Goal: Task Accomplishment & Management: Manage account settings

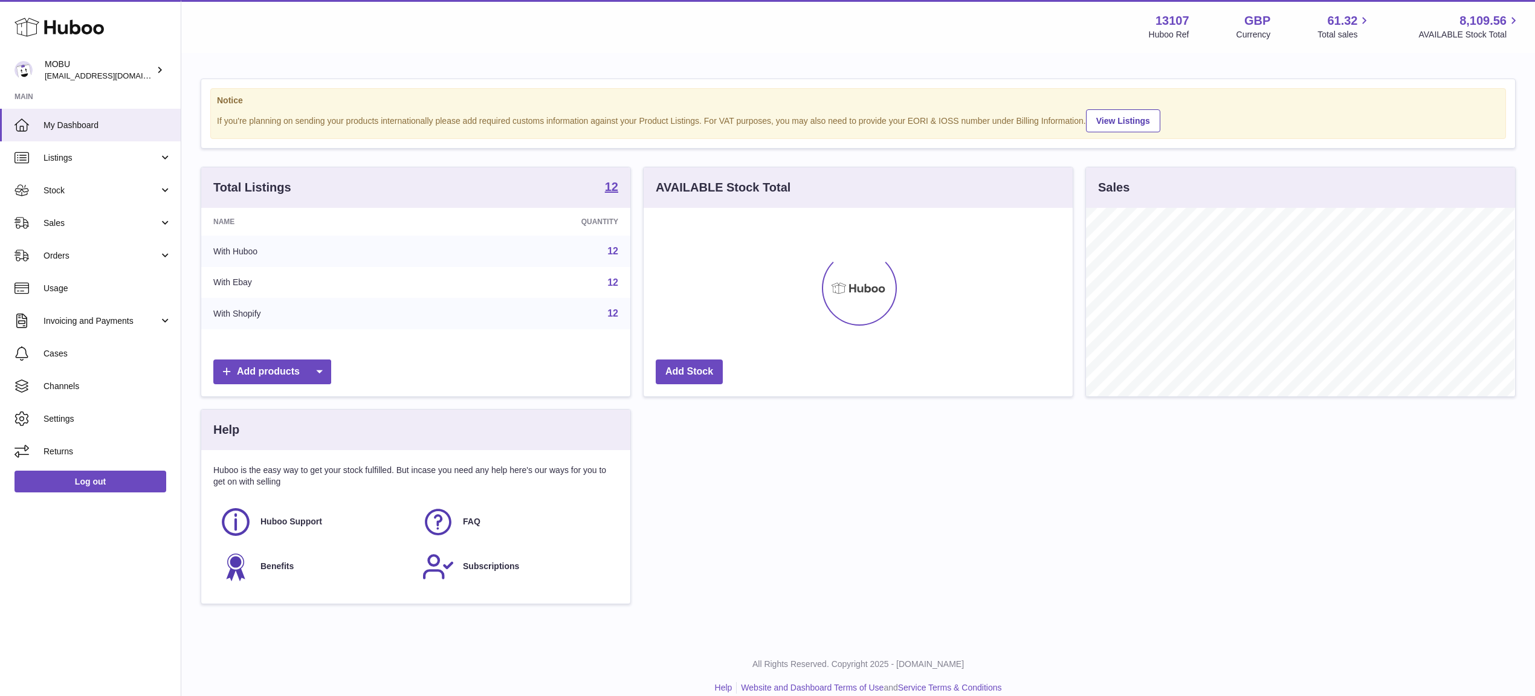
scroll to position [189, 428]
click at [117, 231] on link "Sales" at bounding box center [90, 223] width 181 height 33
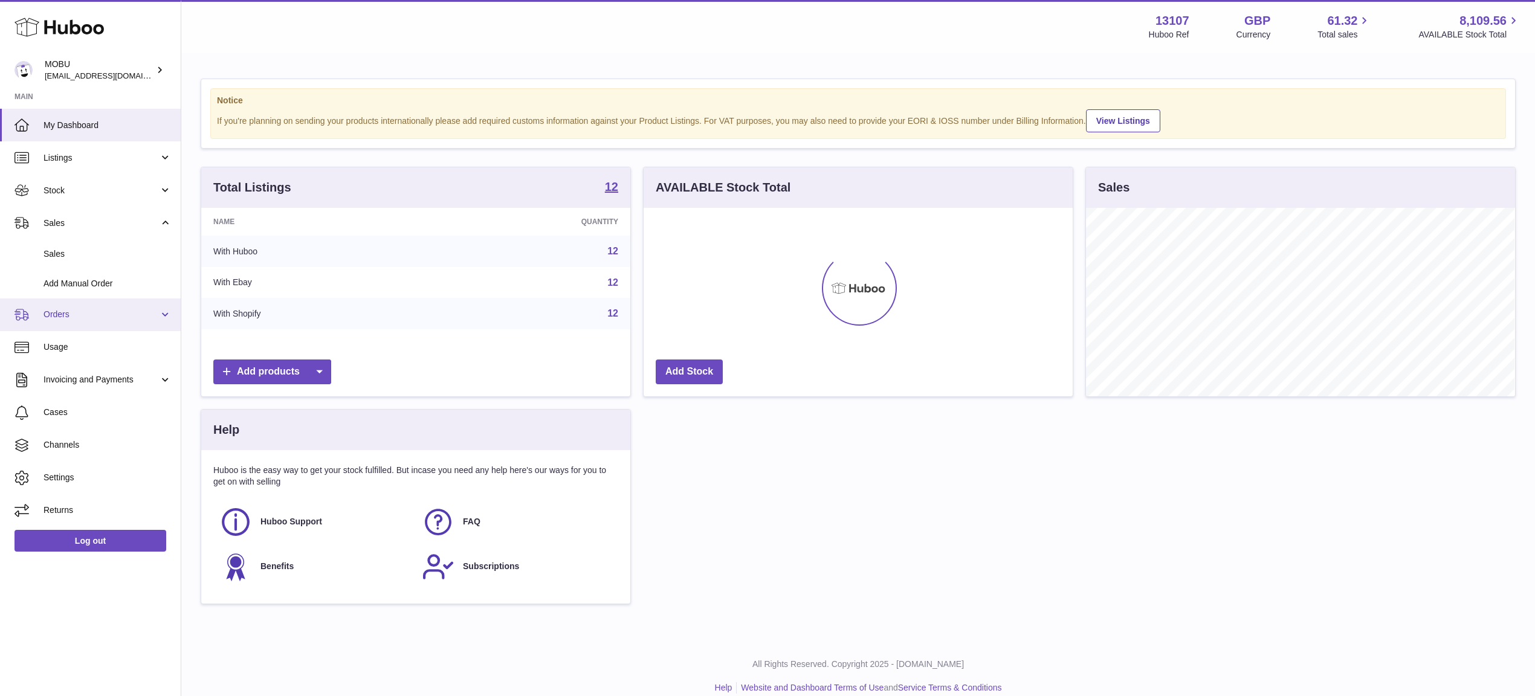
click at [92, 312] on span "Orders" at bounding box center [101, 314] width 115 height 11
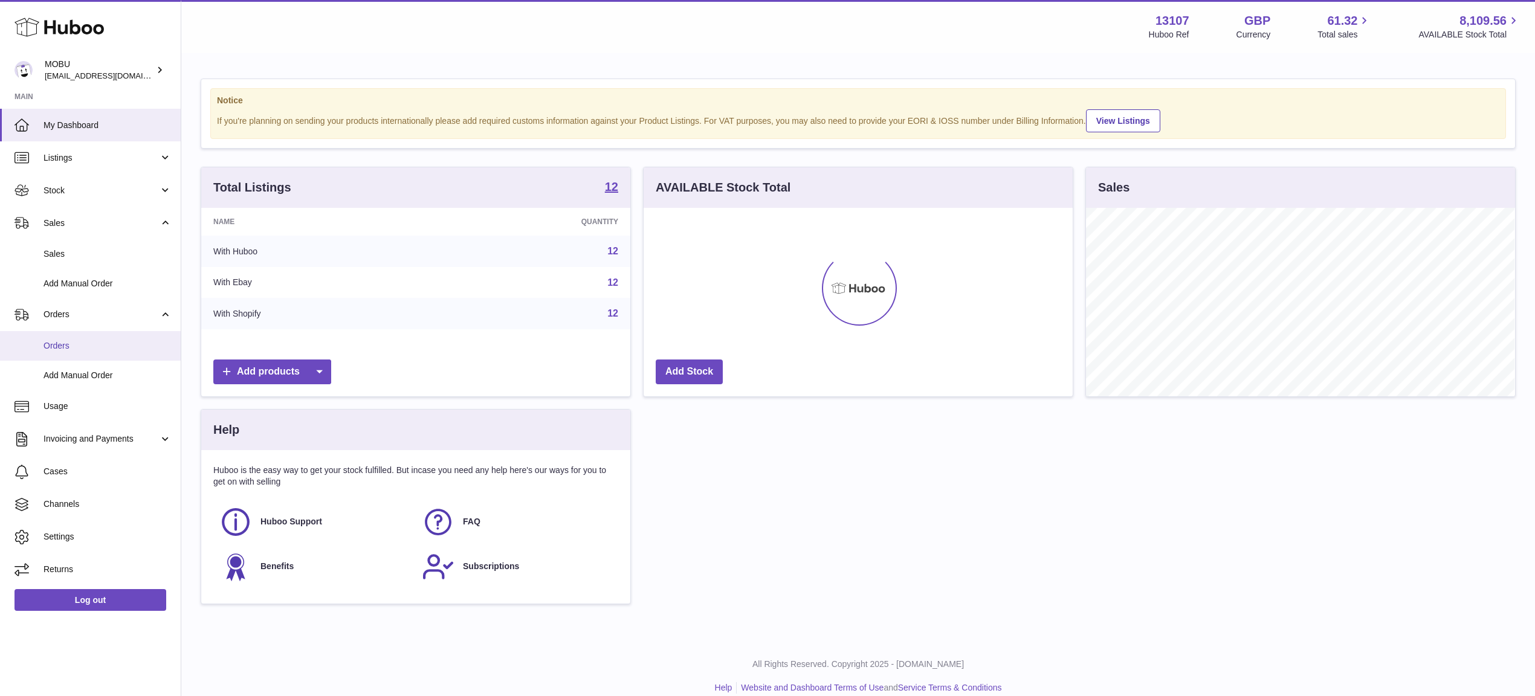
click at [105, 347] on span "Orders" at bounding box center [108, 345] width 128 height 11
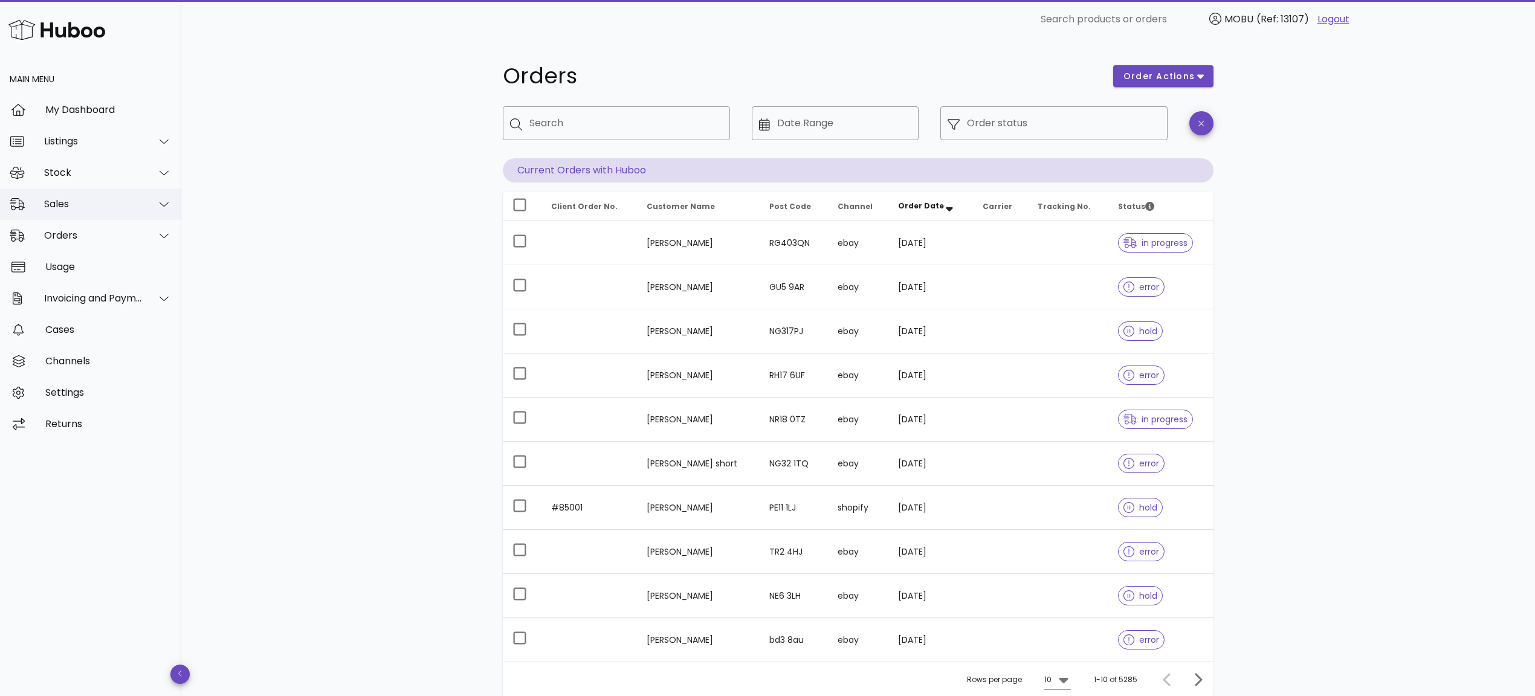
click at [95, 205] on div "Sales" at bounding box center [93, 203] width 98 height 11
click at [101, 237] on div "Sales" at bounding box center [108, 233] width 128 height 11
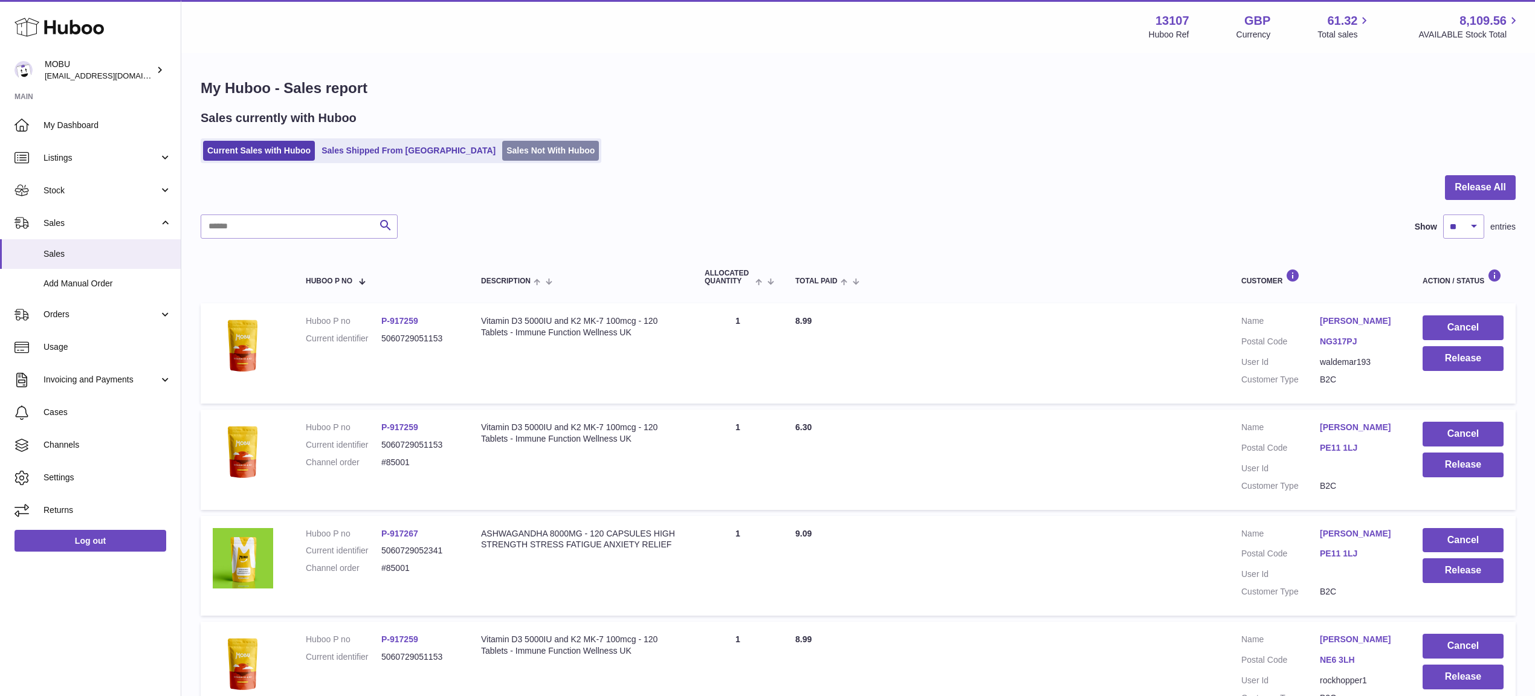
click at [502, 149] on link "Sales Not With Huboo" at bounding box center [550, 151] width 97 height 20
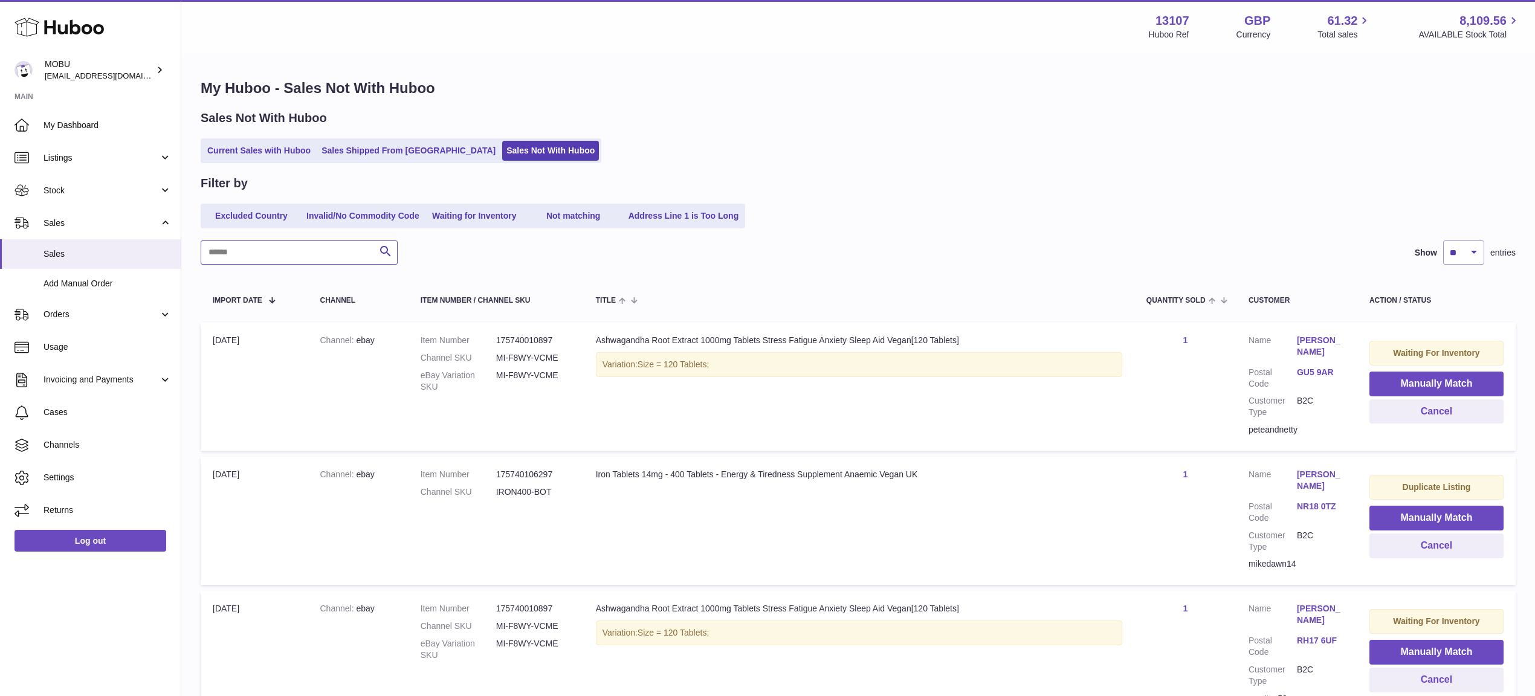
click at [271, 251] on input "text" at bounding box center [299, 252] width 197 height 24
click at [271, 253] on input "text" at bounding box center [299, 252] width 197 height 24
type input "********"
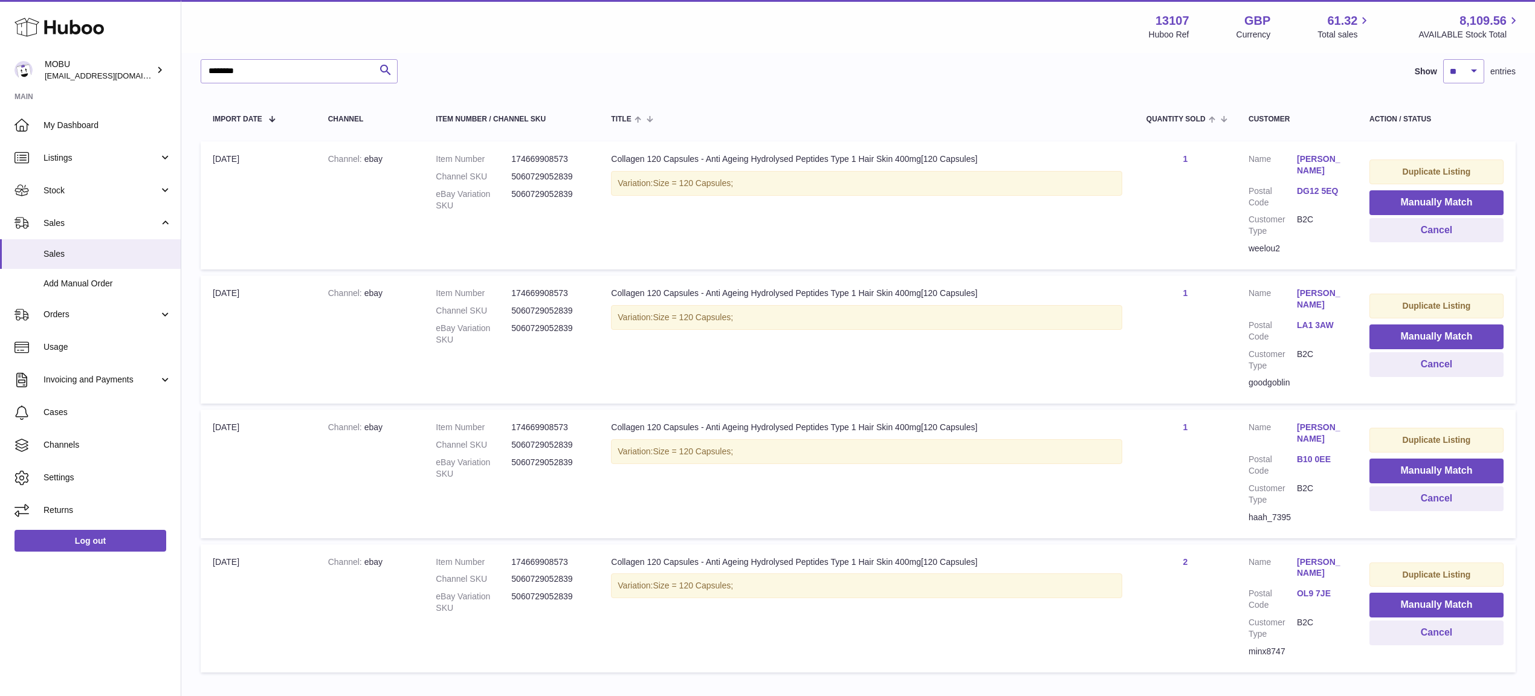
scroll to position [179, 0]
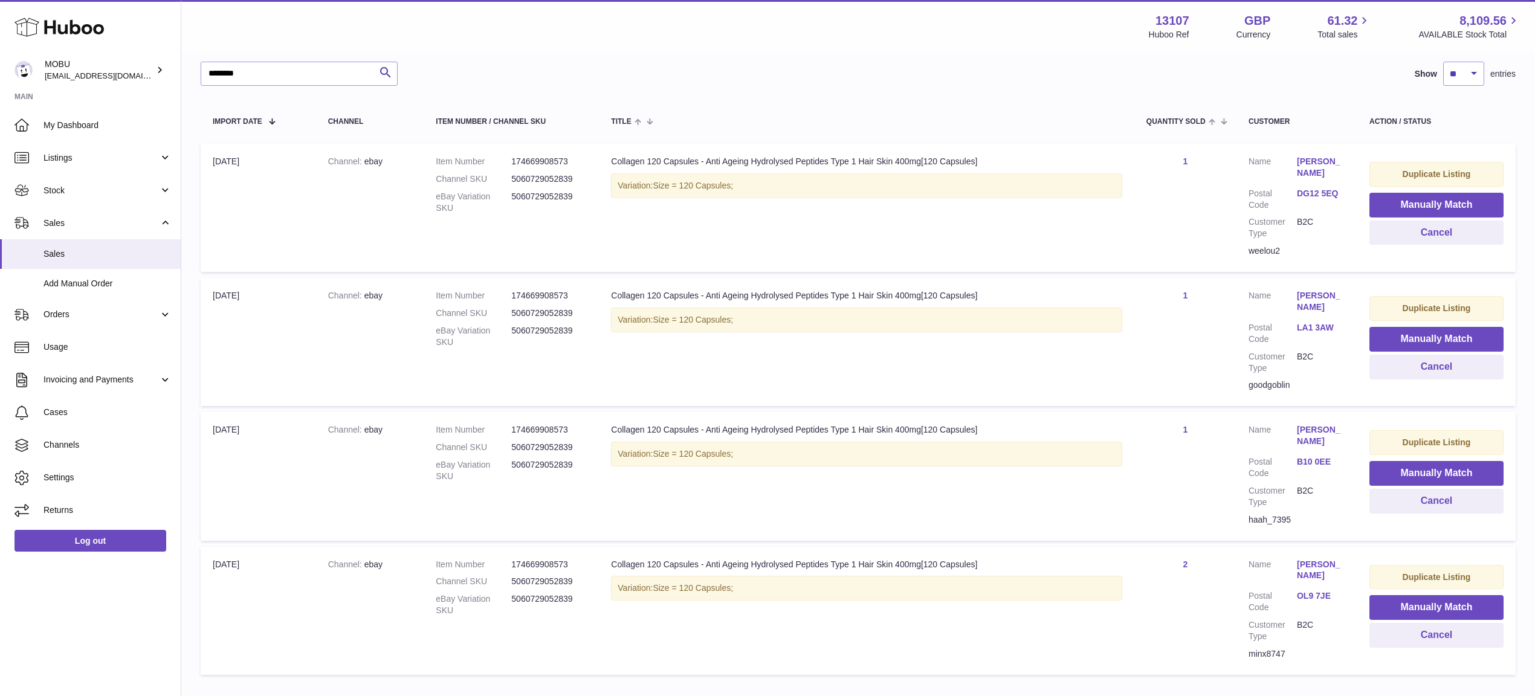
click at [1270, 253] on div "weelou2" at bounding box center [1296, 250] width 97 height 11
click at [996, 208] on td "Title Collagen 120 Capsules - Anti Ageing Hydrolysed Peptides Type 1 Hair Skin …" at bounding box center [866, 208] width 535 height 128
click at [1464, 238] on button "Cancel" at bounding box center [1436, 233] width 134 height 25
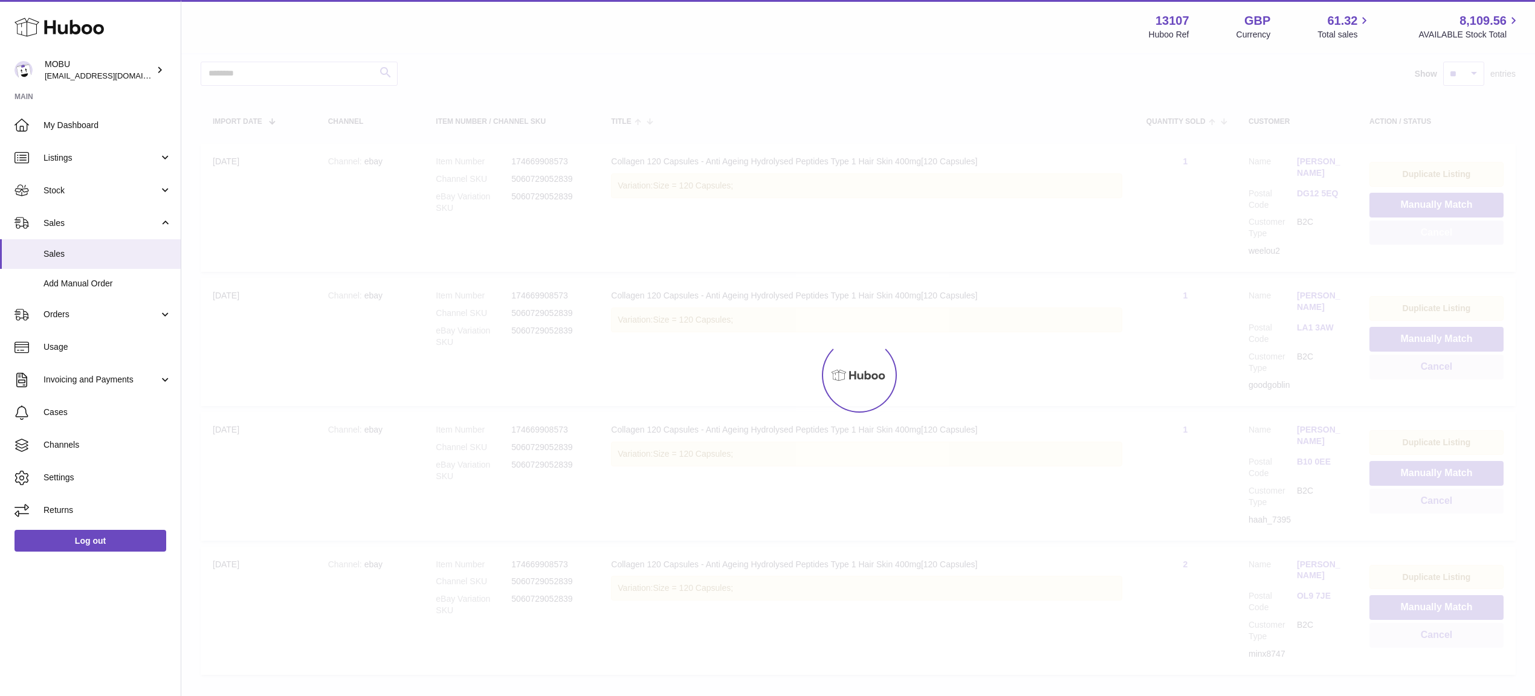
scroll to position [111, 0]
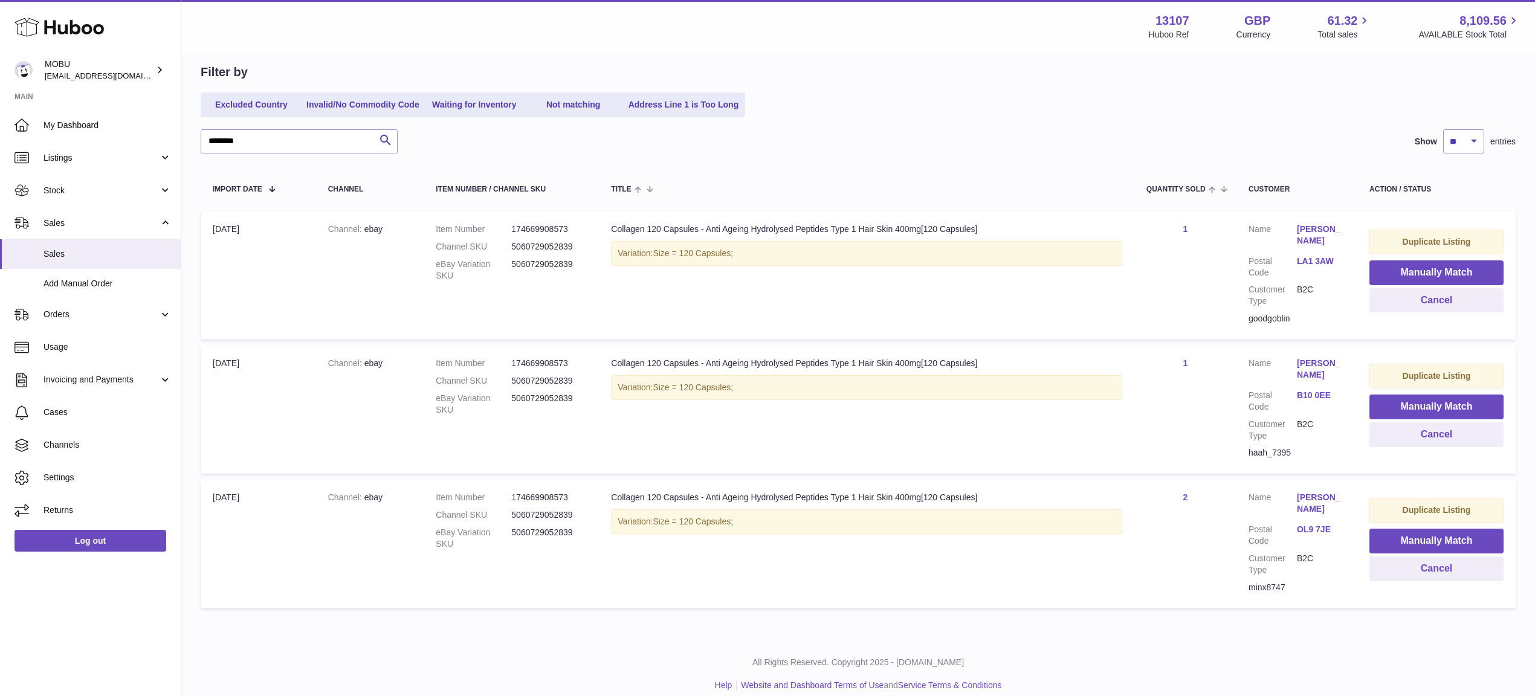
click at [1251, 313] on div "goodgoblin" at bounding box center [1296, 318] width 97 height 11
copy div "goodgoblin"
click at [1442, 305] on button "Cancel" at bounding box center [1436, 300] width 134 height 25
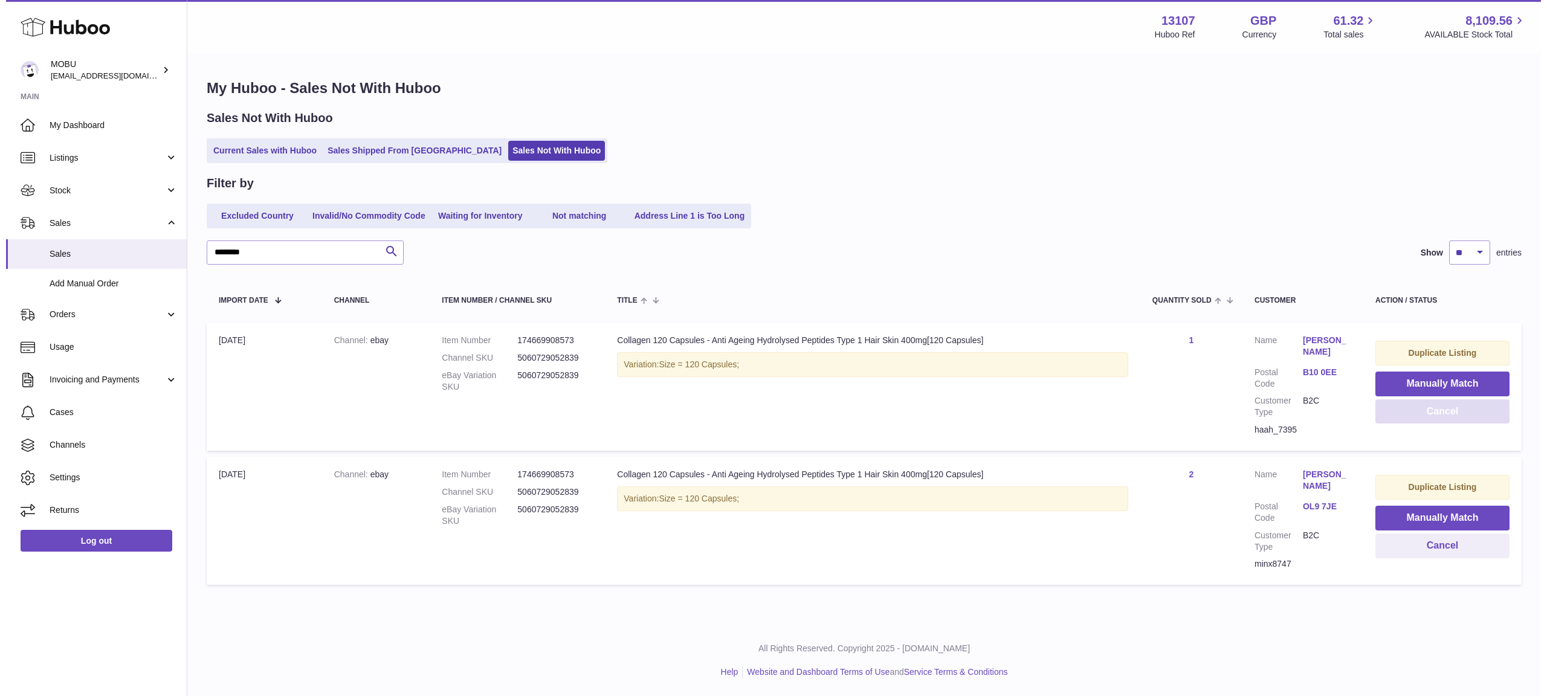
scroll to position [0, 0]
click at [1411, 419] on button "Cancel" at bounding box center [1447, 411] width 137 height 25
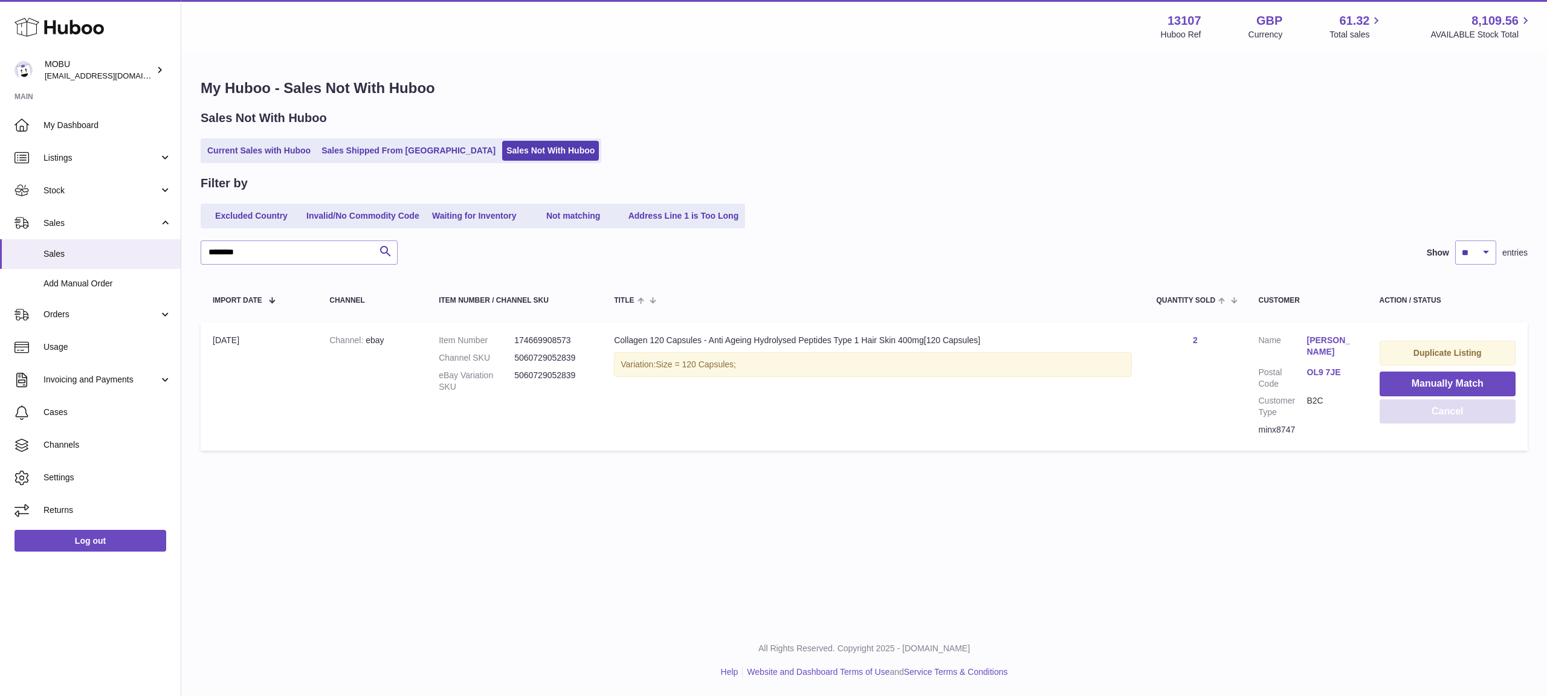
click at [1411, 417] on button "Cancel" at bounding box center [1447, 411] width 137 height 25
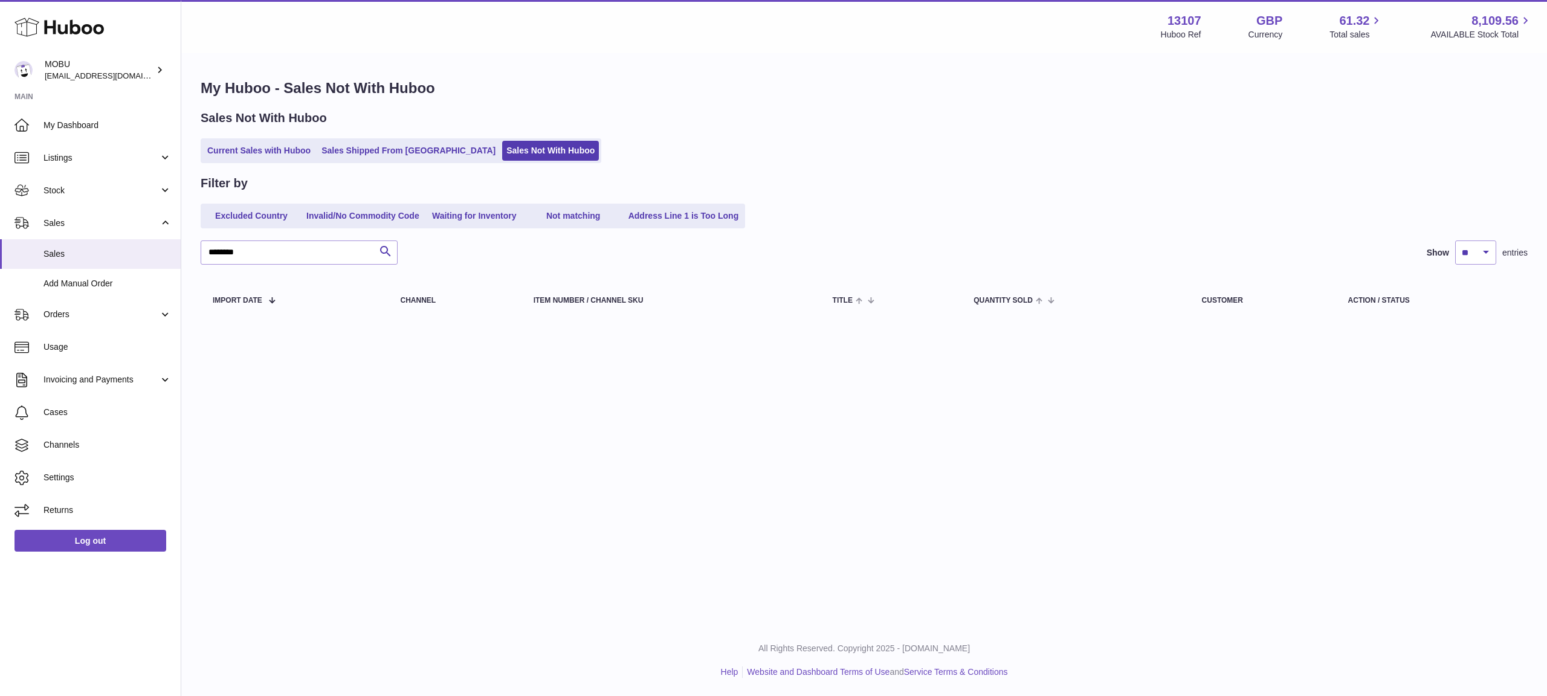
drag, startPoint x: 969, startPoint y: 268, endPoint x: 978, endPoint y: 269, distance: 9.7
click at [969, 268] on div "Filter by Excluded Country Invalid/No Commodity Code Waiting for Inventory Not …" at bounding box center [864, 248] width 1327 height 147
click at [118, 164] on link "Listings" at bounding box center [90, 157] width 181 height 33
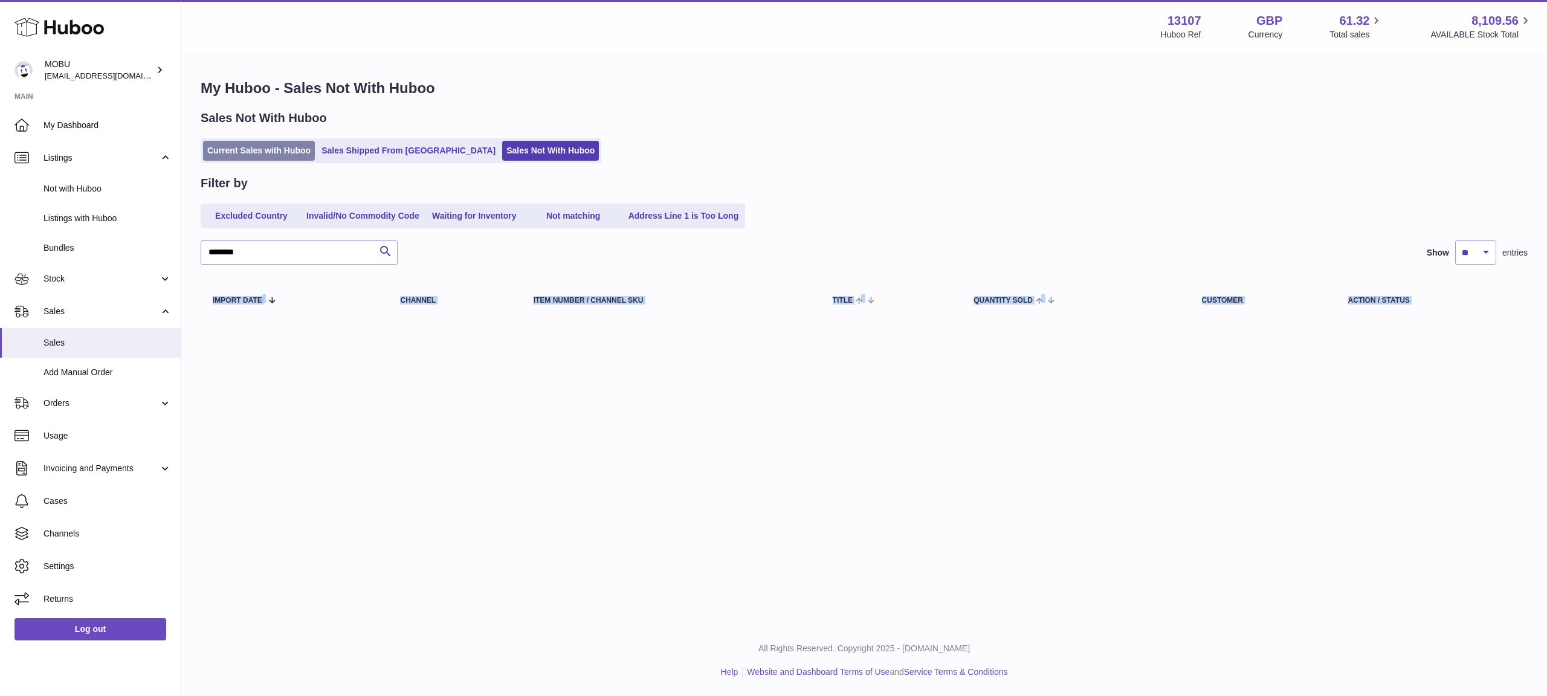
click at [270, 143] on link "Current Sales with Huboo" at bounding box center [259, 151] width 112 height 20
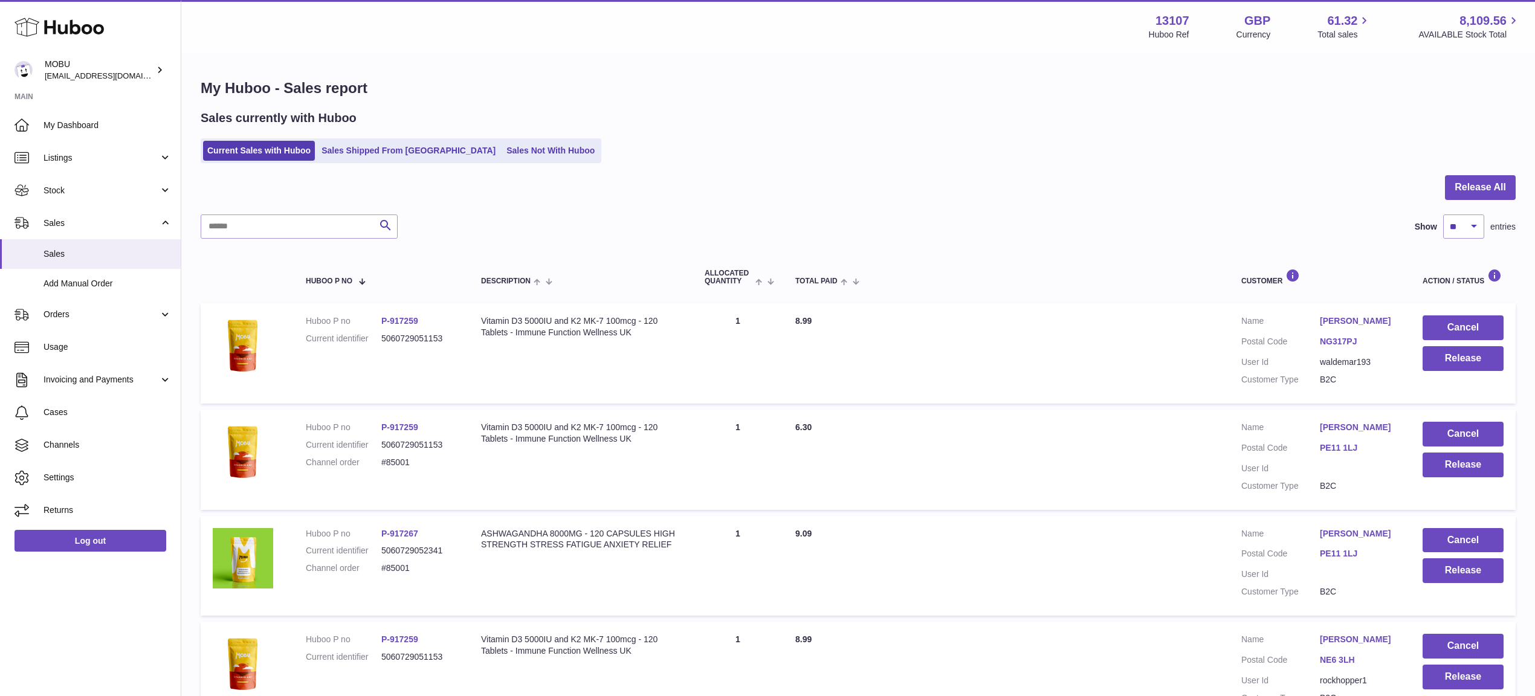
click at [746, 150] on div "Current Sales with Huboo Sales Shipped From [GEOGRAPHIC_DATA] Sales Not With Hu…" at bounding box center [858, 150] width 1315 height 25
click at [706, 110] on div "Sales currently with Huboo" at bounding box center [858, 118] width 1315 height 16
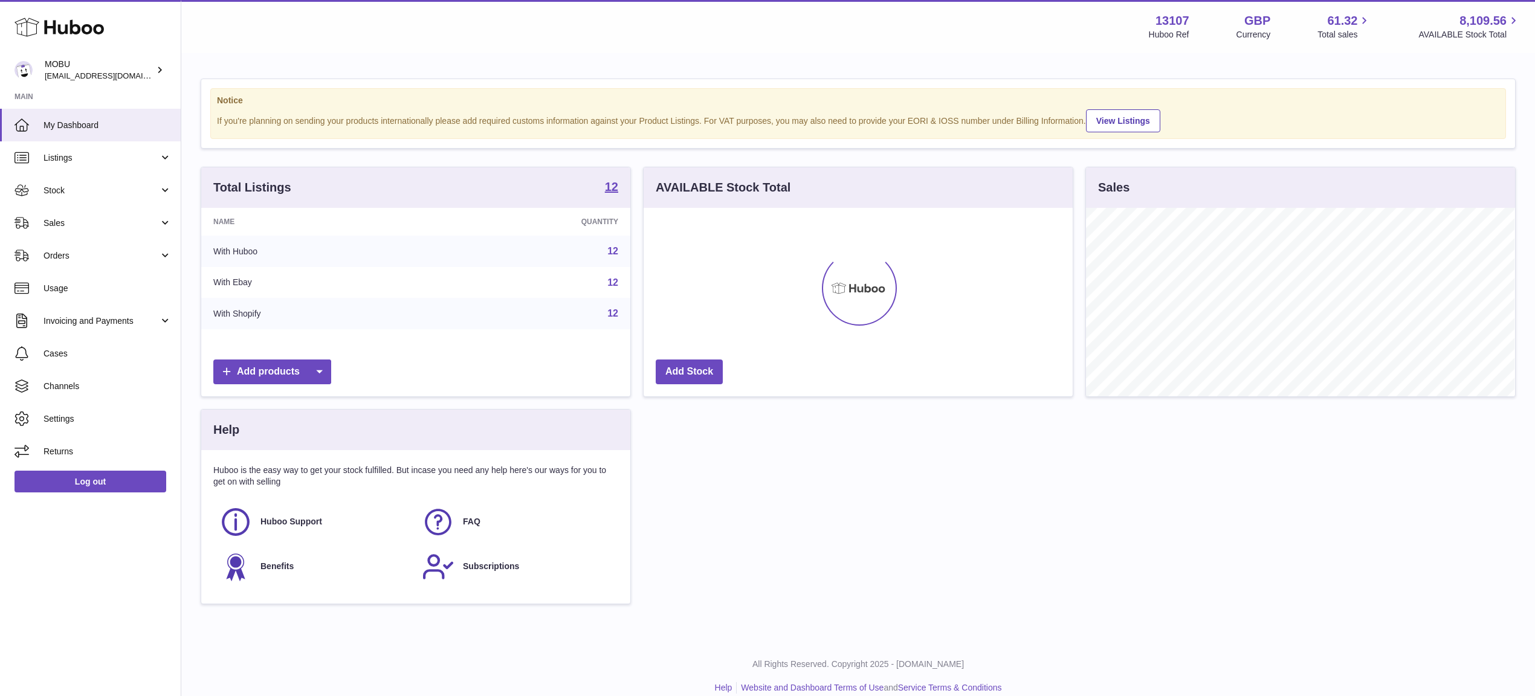
scroll to position [189, 428]
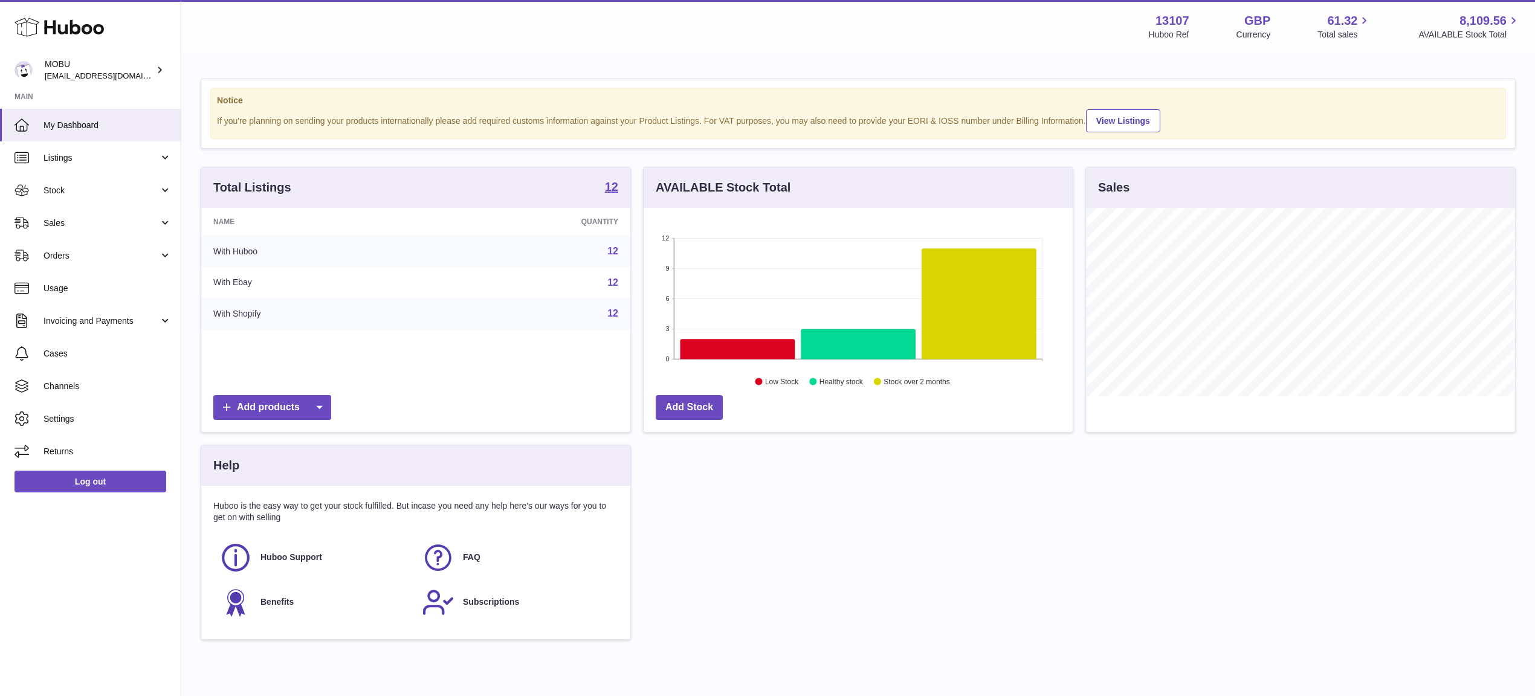
click at [578, 167] on div "Total Listings 12 Name Quantity With Huboo 12 With Ebay 12 With Shopify 12 Add …" at bounding box center [416, 306] width 442 height 278
click at [114, 210] on link "Sales" at bounding box center [90, 223] width 181 height 33
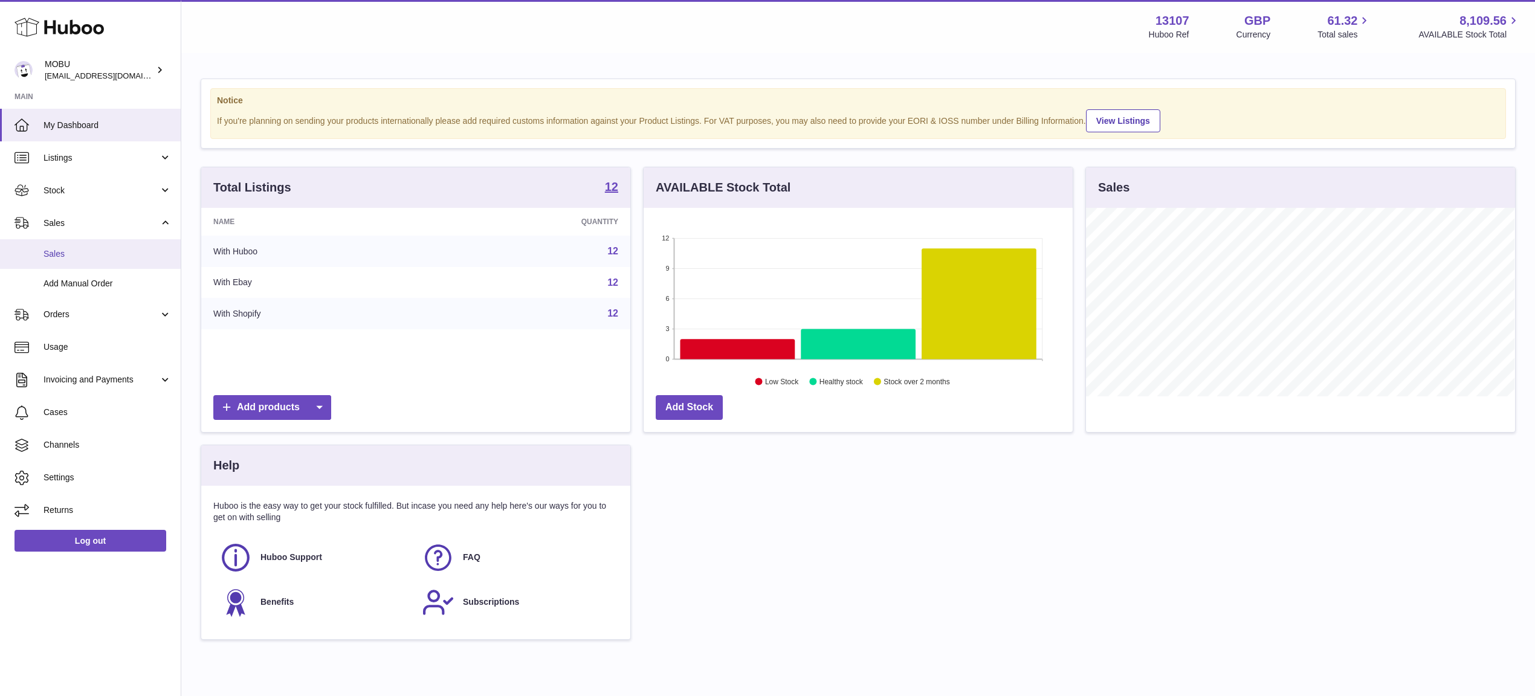
click at [132, 259] on span "Sales" at bounding box center [108, 253] width 128 height 11
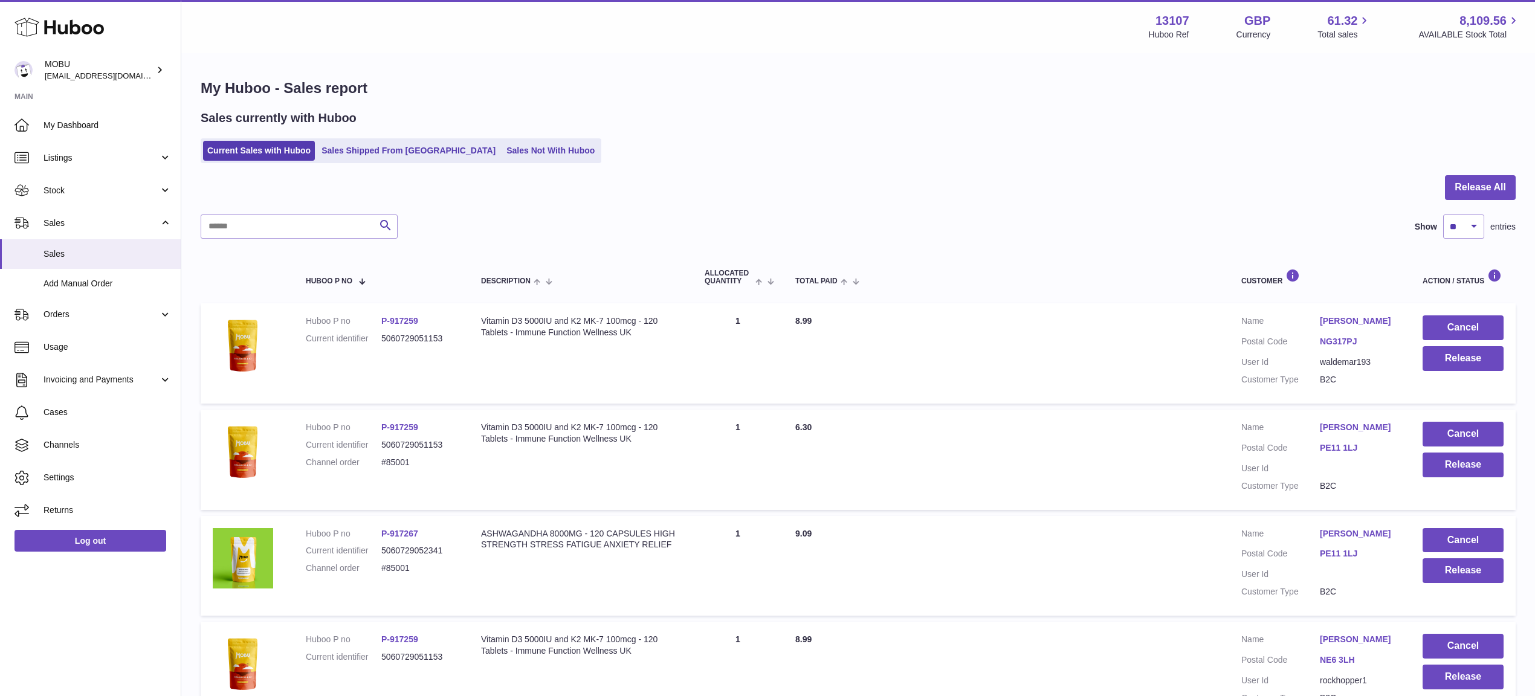
click at [1457, 182] on button "Release All" at bounding box center [1480, 187] width 71 height 25
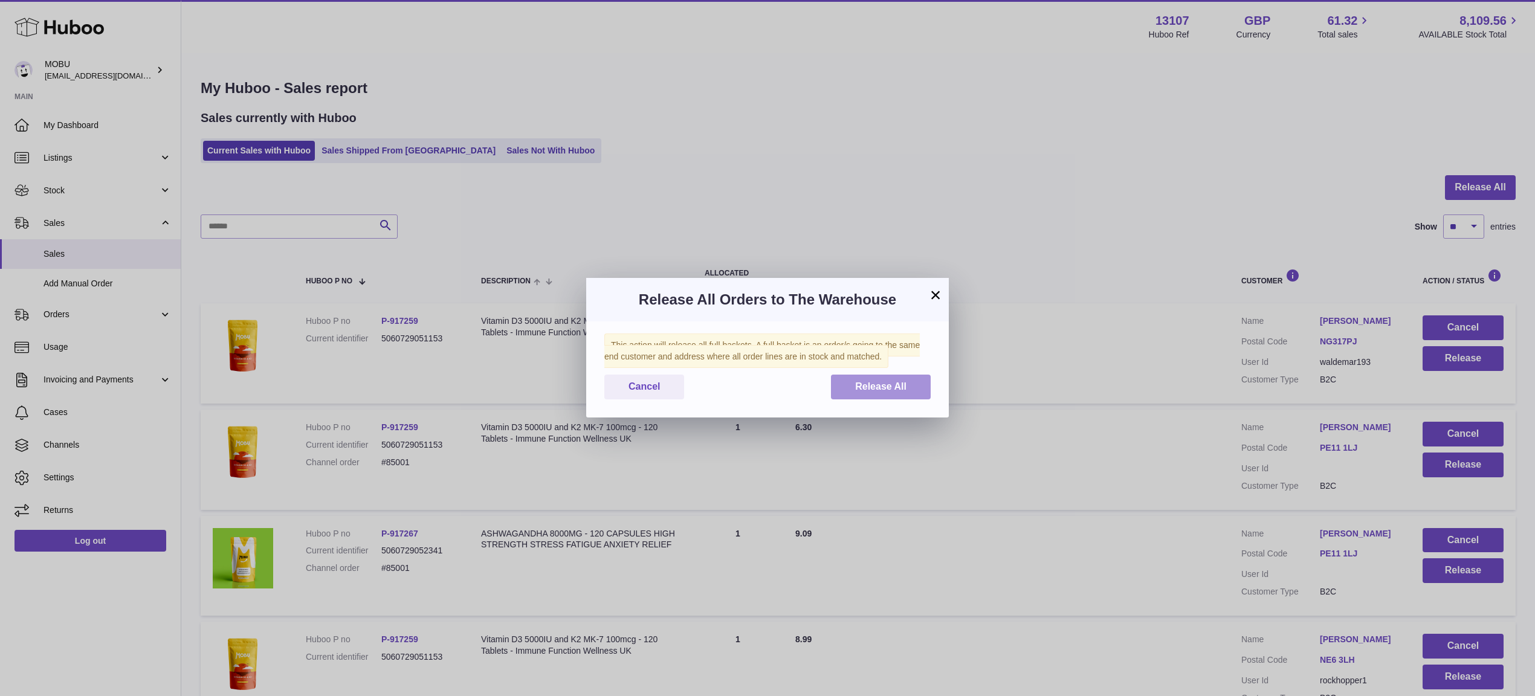
click at [905, 382] on span "Release All" at bounding box center [880, 386] width 51 height 10
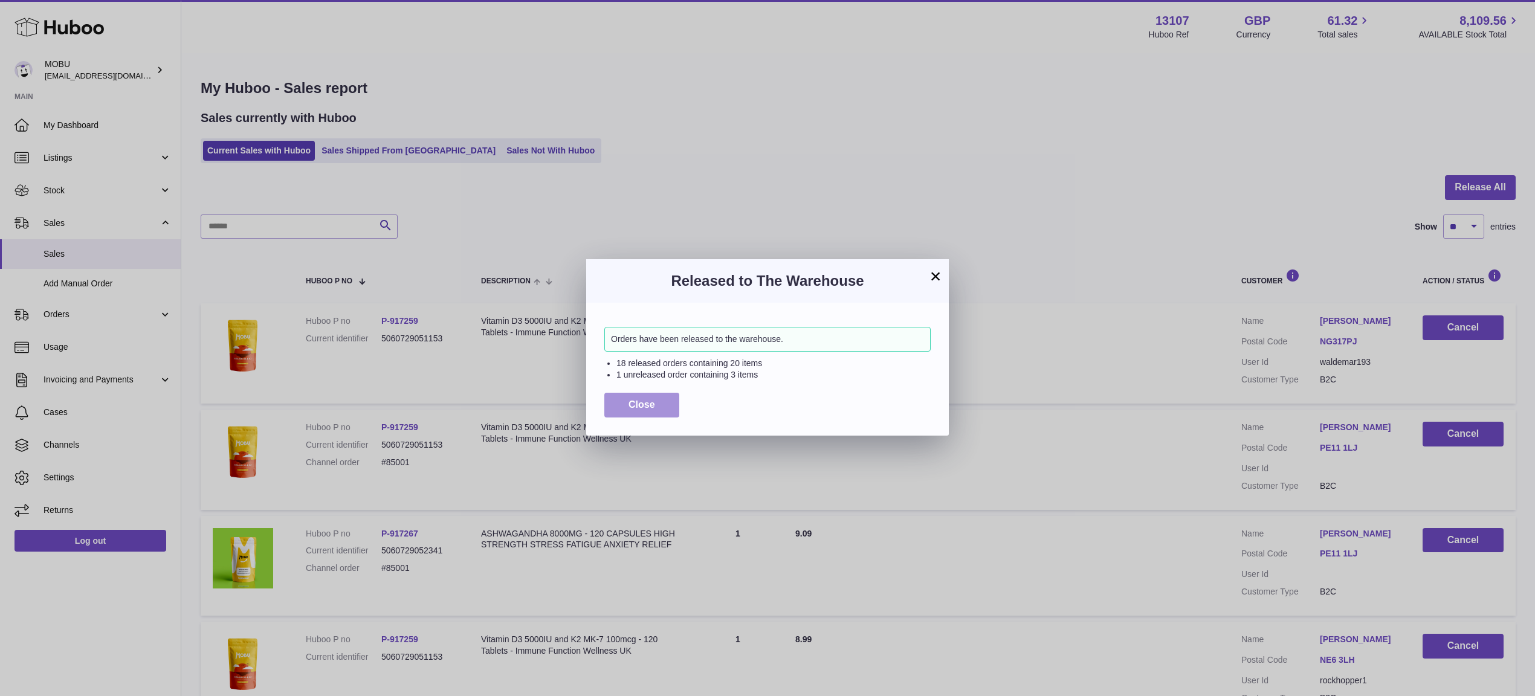
click at [651, 416] on button "Close" at bounding box center [641, 405] width 75 height 25
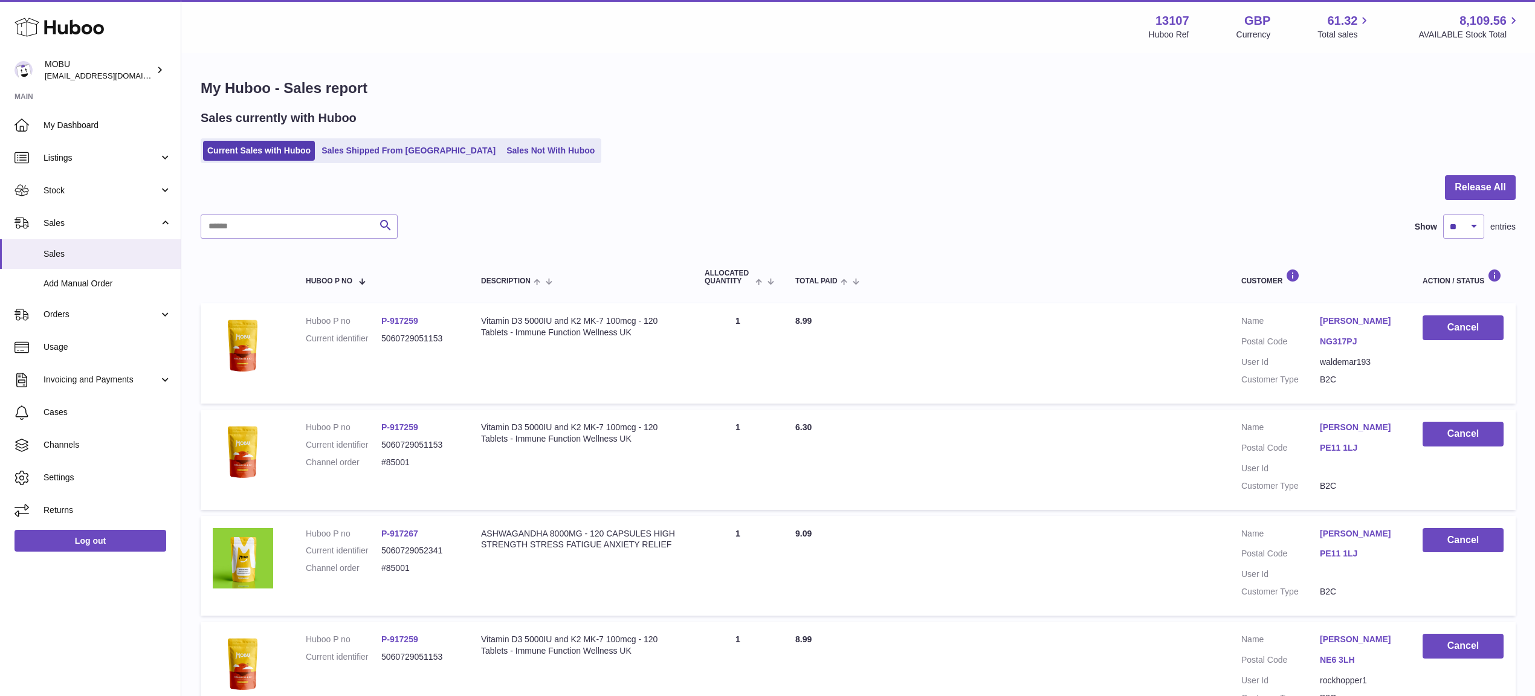
click at [1066, 184] on div at bounding box center [858, 194] width 1315 height 39
click at [1458, 226] on select "** ** ** ***" at bounding box center [1463, 226] width 41 height 24
select select "***"
click at [1443, 214] on select "** ** ** ***" at bounding box center [1463, 226] width 41 height 24
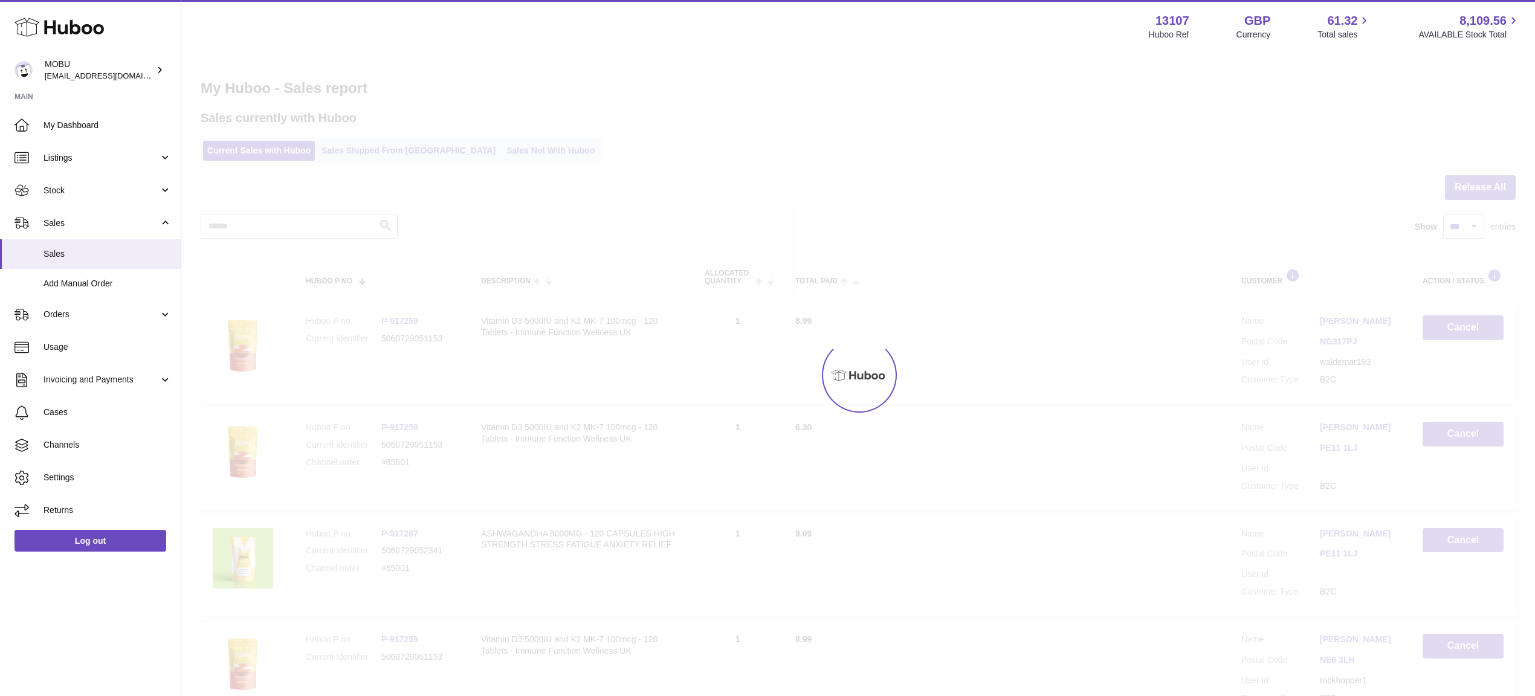
click at [1004, 178] on div at bounding box center [858, 194] width 1315 height 39
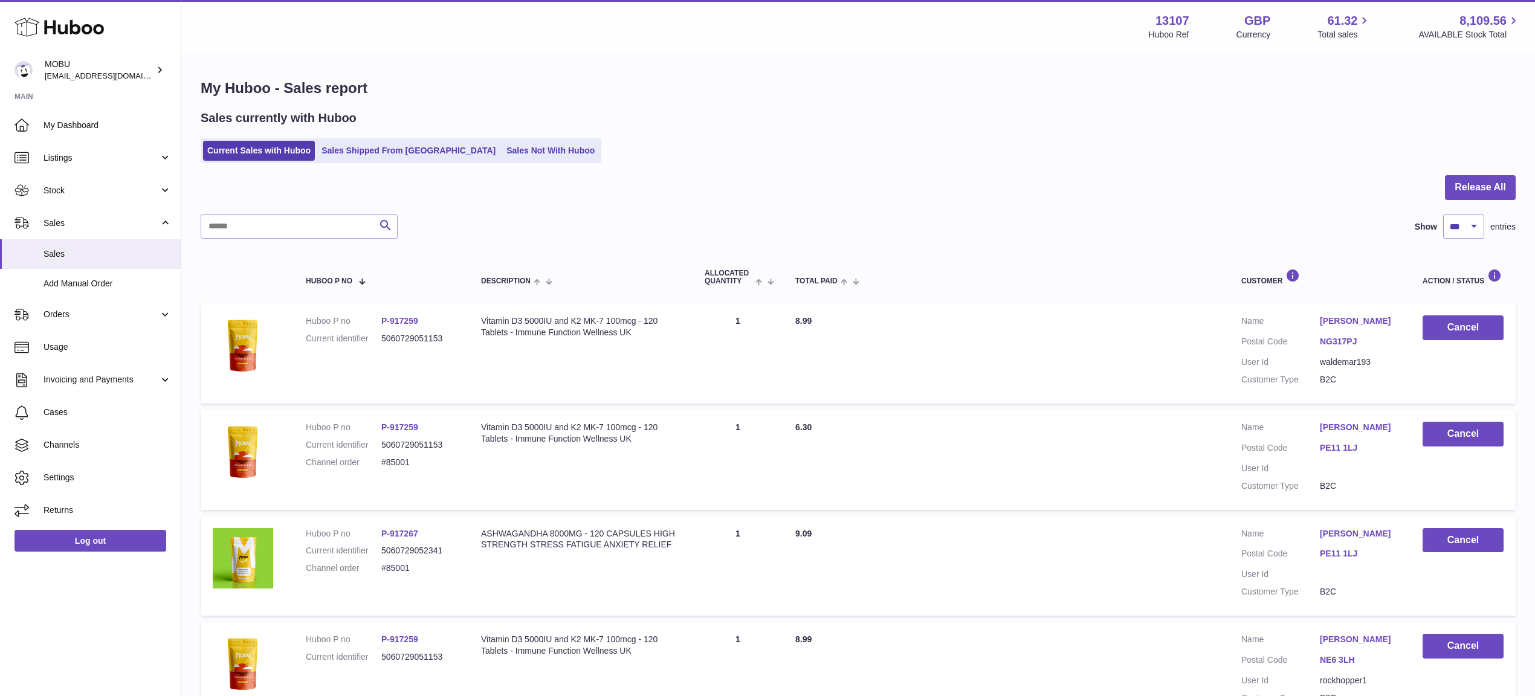
scroll to position [2135, 0]
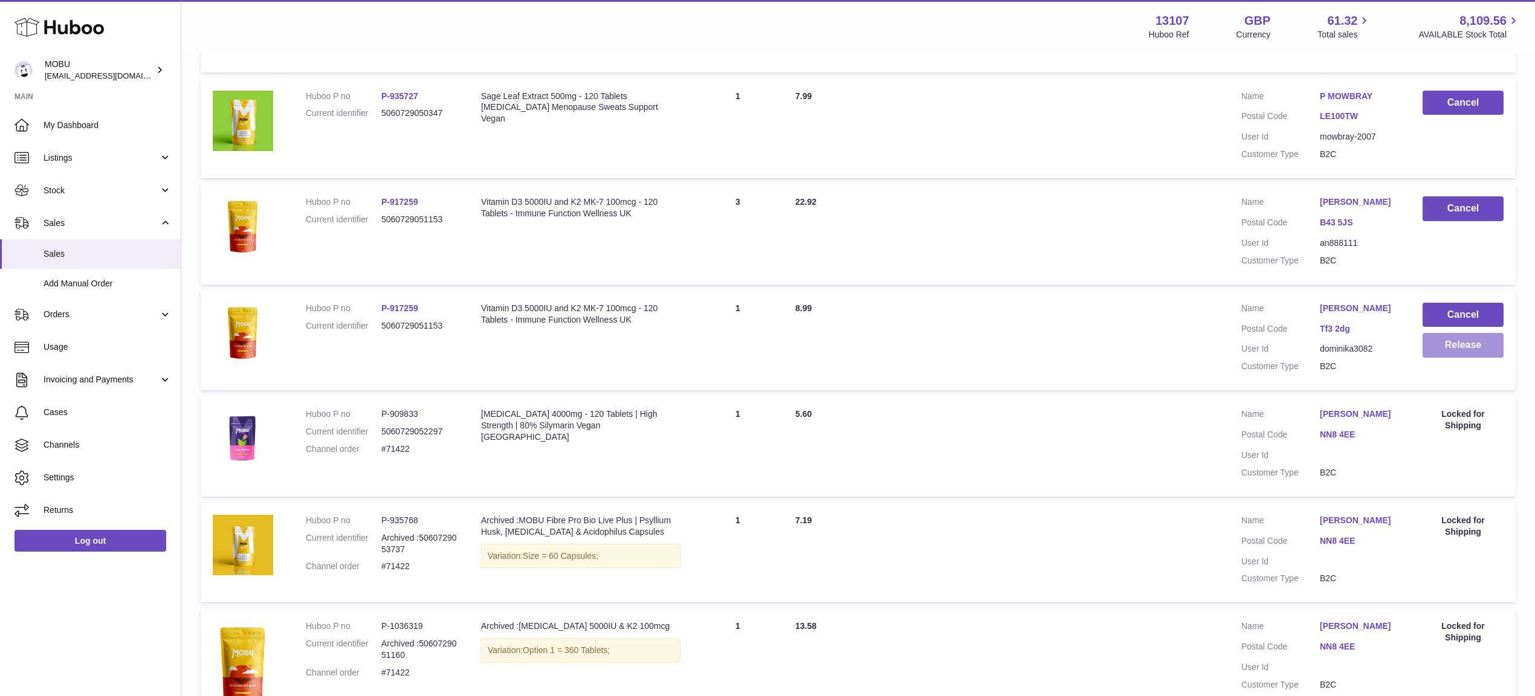
click at [1452, 358] on button "Release" at bounding box center [1462, 345] width 81 height 25
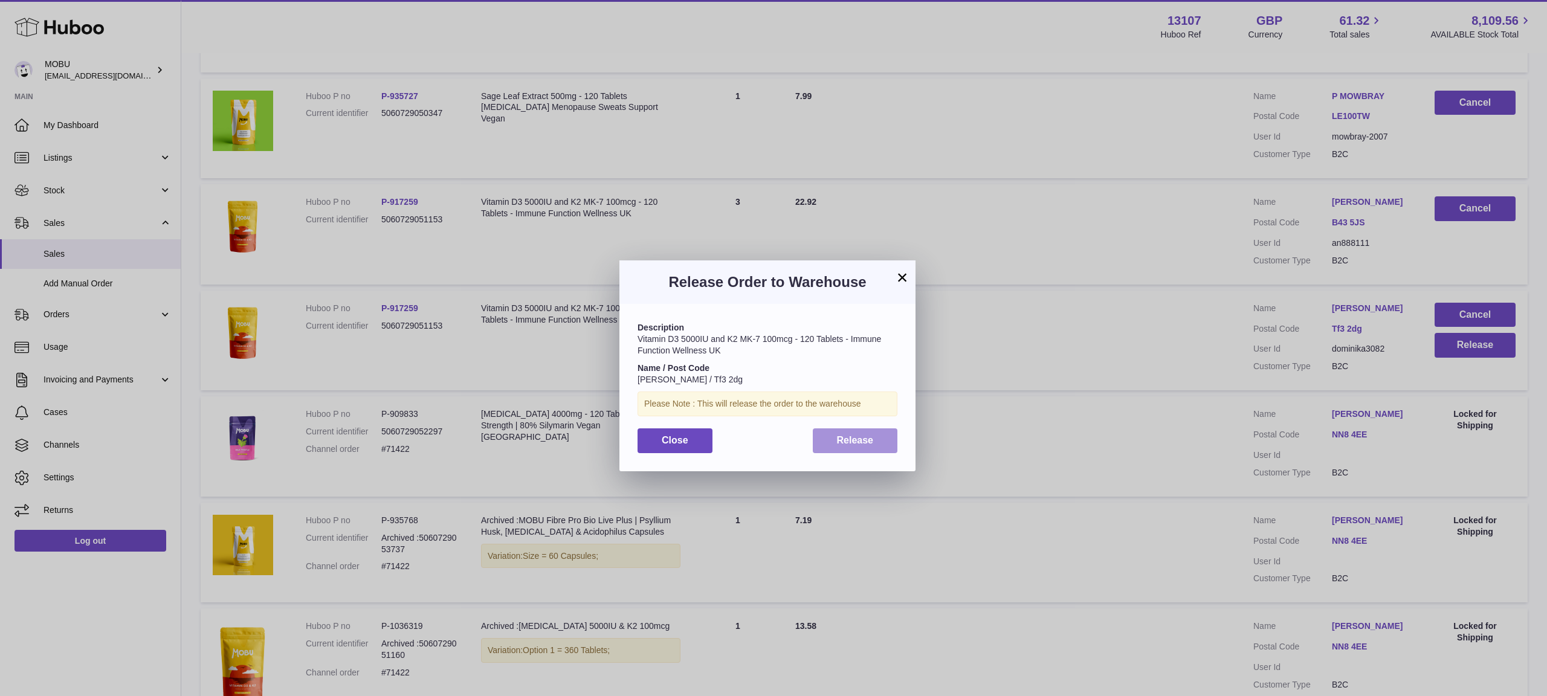
click at [848, 439] on span "Release" at bounding box center [855, 440] width 37 height 10
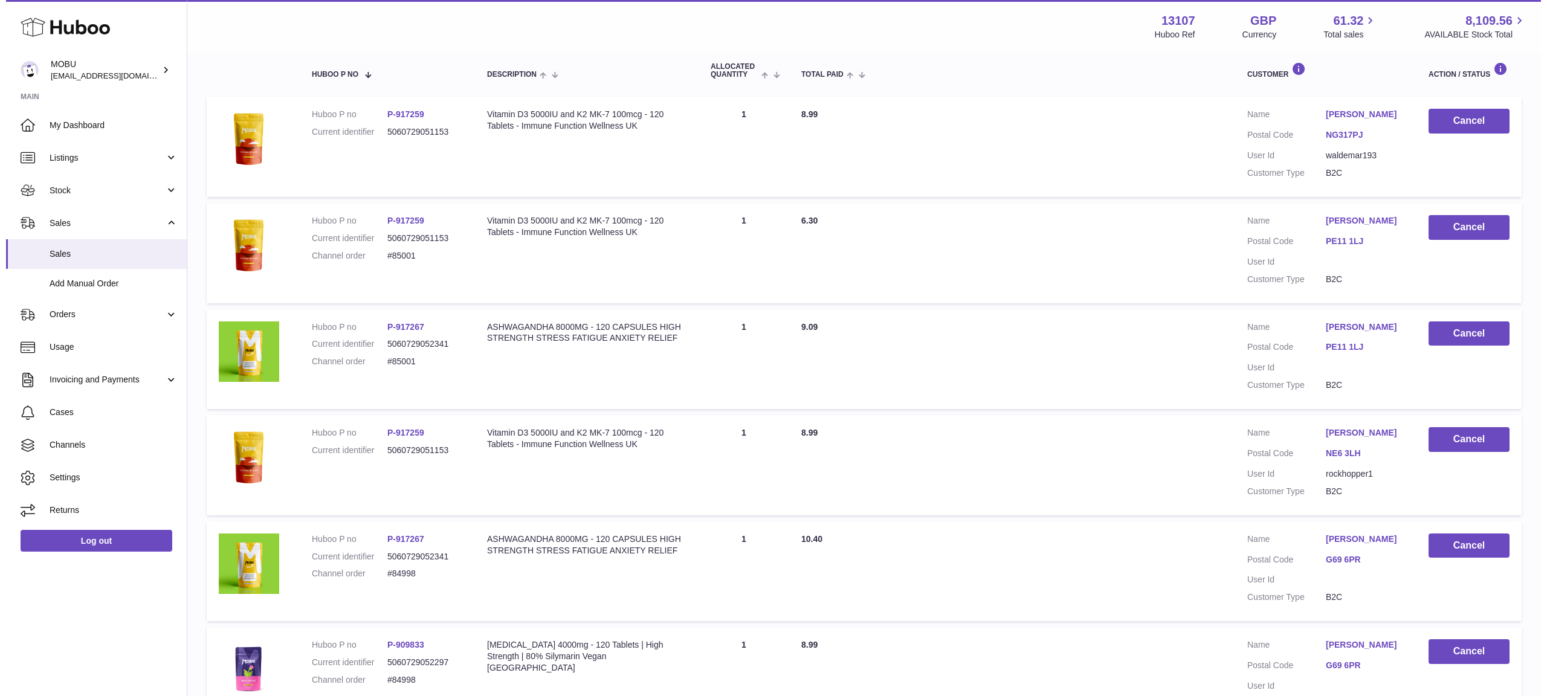
scroll to position [0, 0]
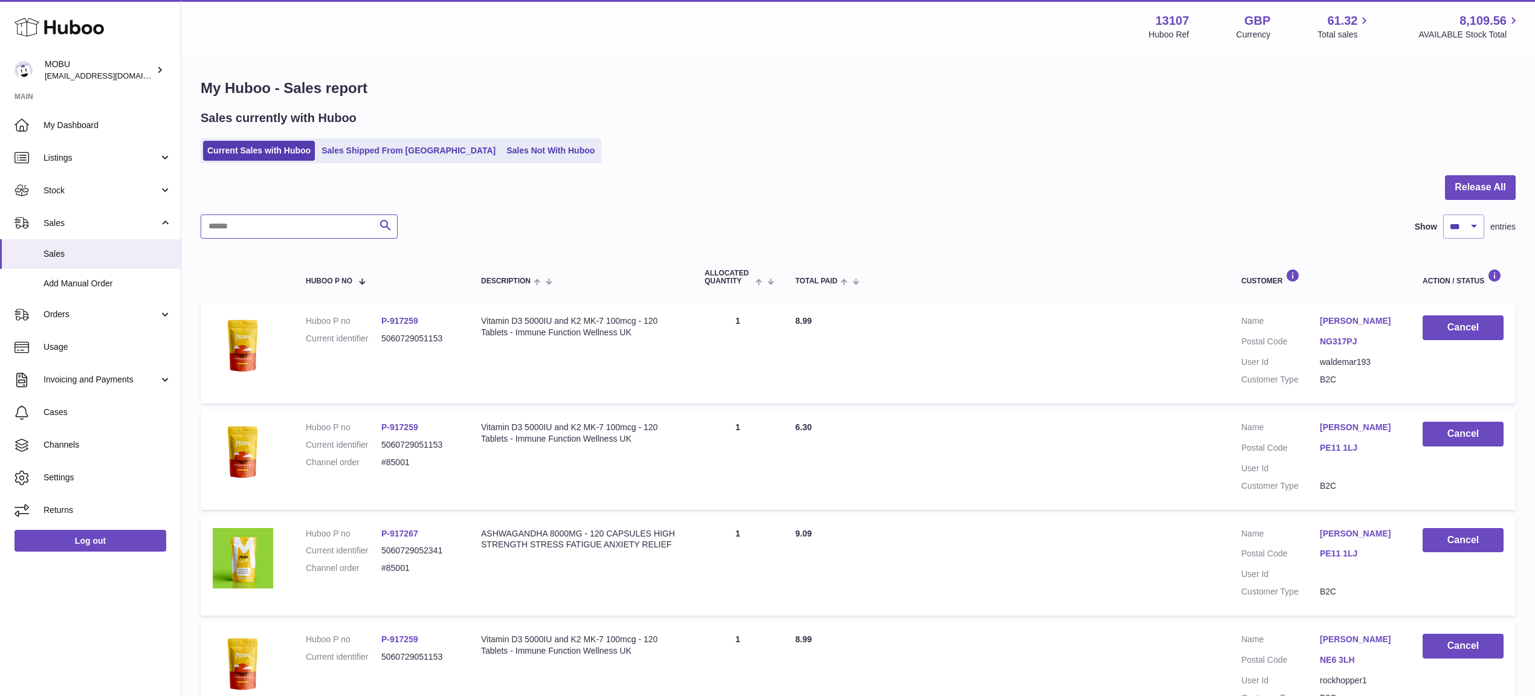
click at [292, 221] on input "text" at bounding box center [299, 226] width 197 height 24
paste input "**********"
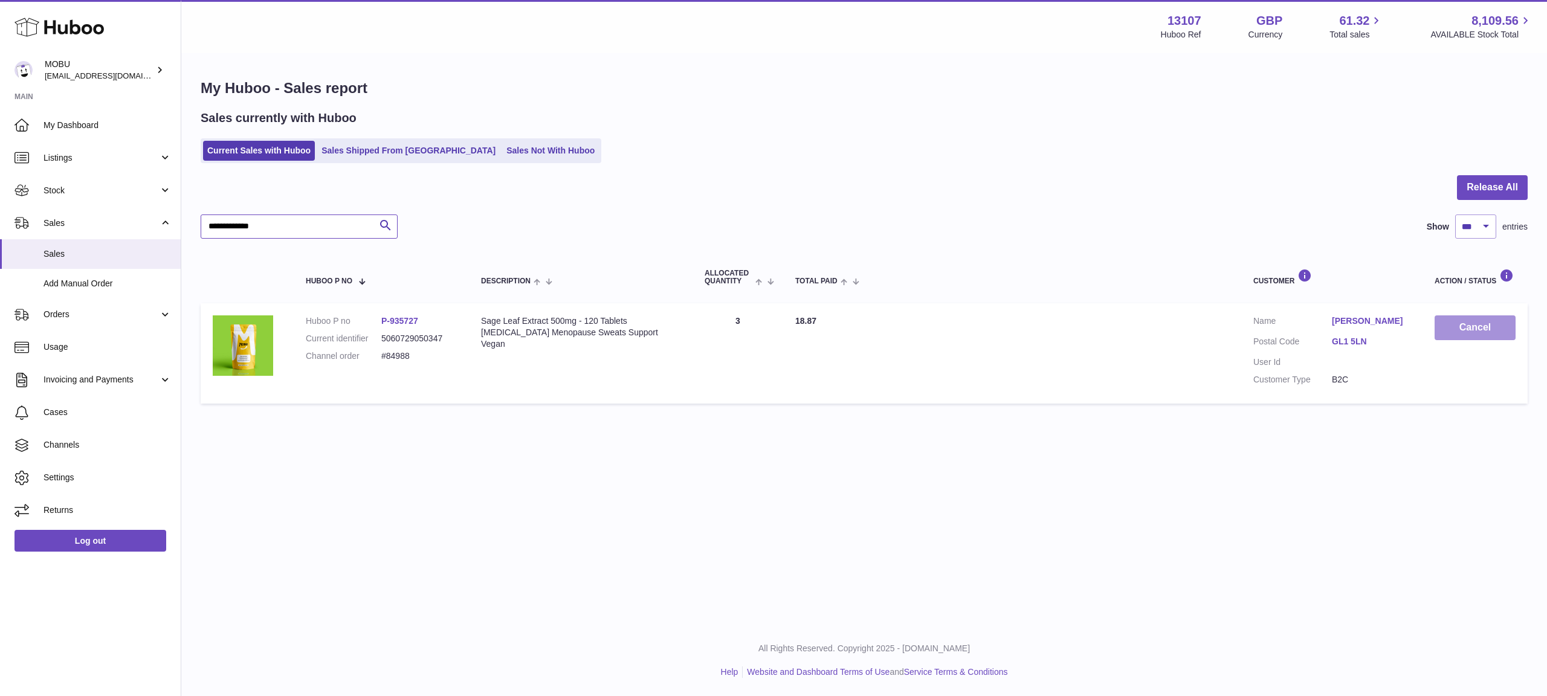
type input "**********"
click at [1487, 327] on button "Cancel" at bounding box center [1474, 327] width 81 height 25
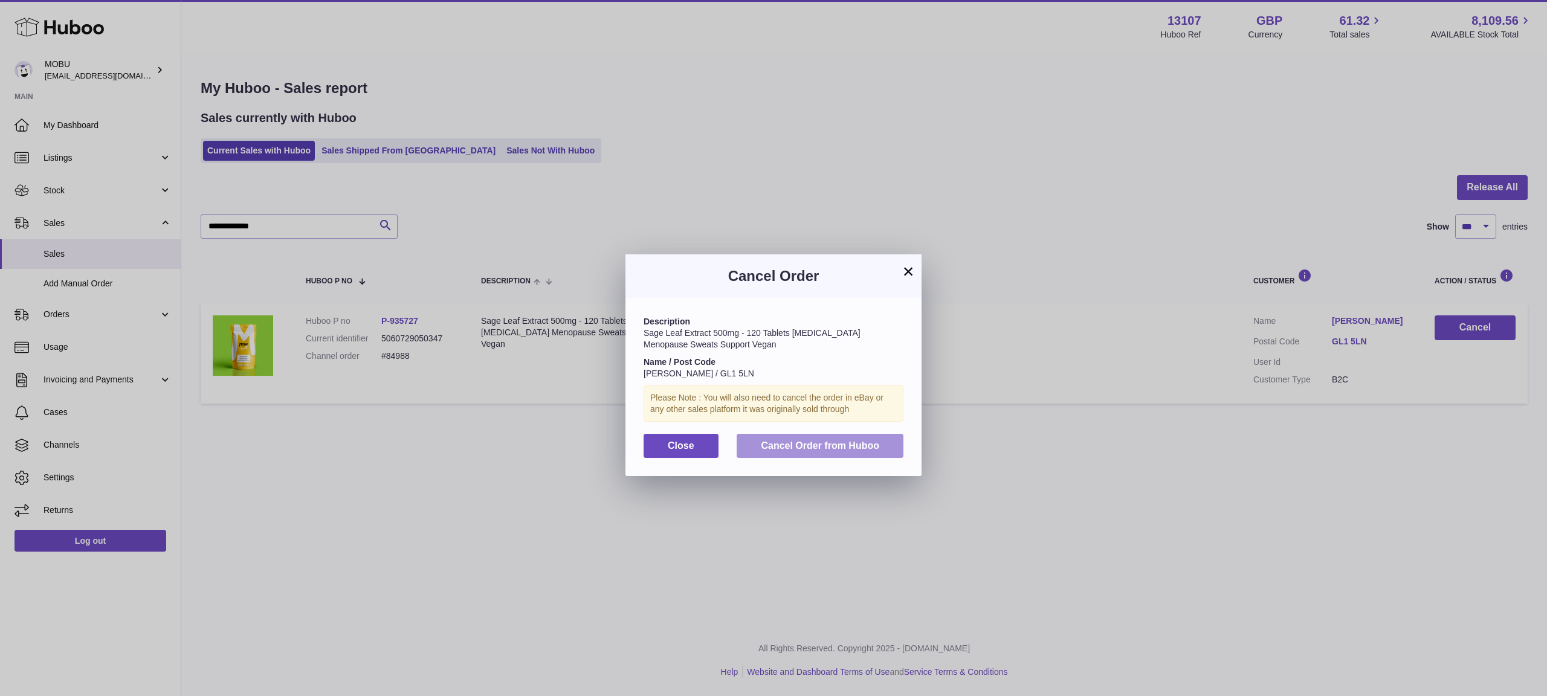
click at [849, 443] on span "Cancel Order from Huboo" at bounding box center [820, 445] width 118 height 10
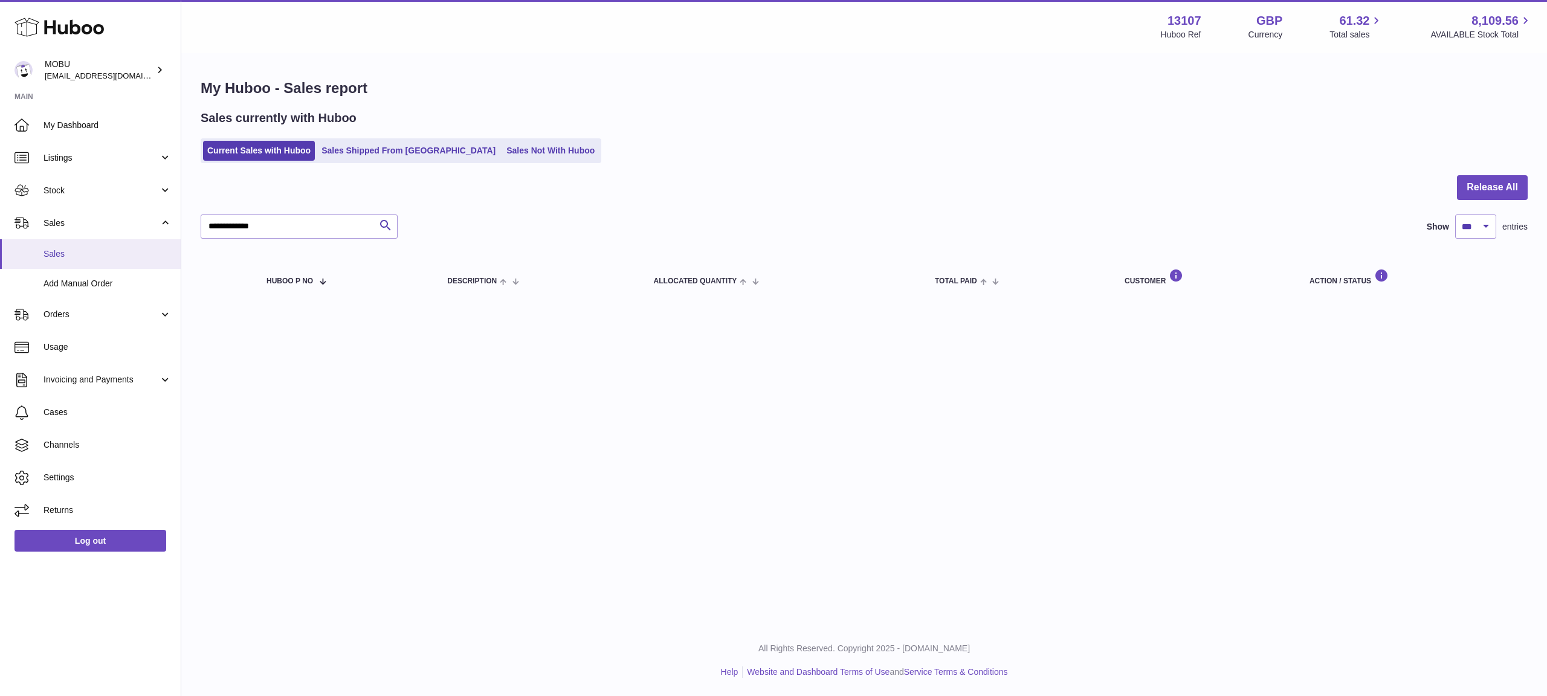
click at [100, 257] on span "Sales" at bounding box center [108, 253] width 128 height 11
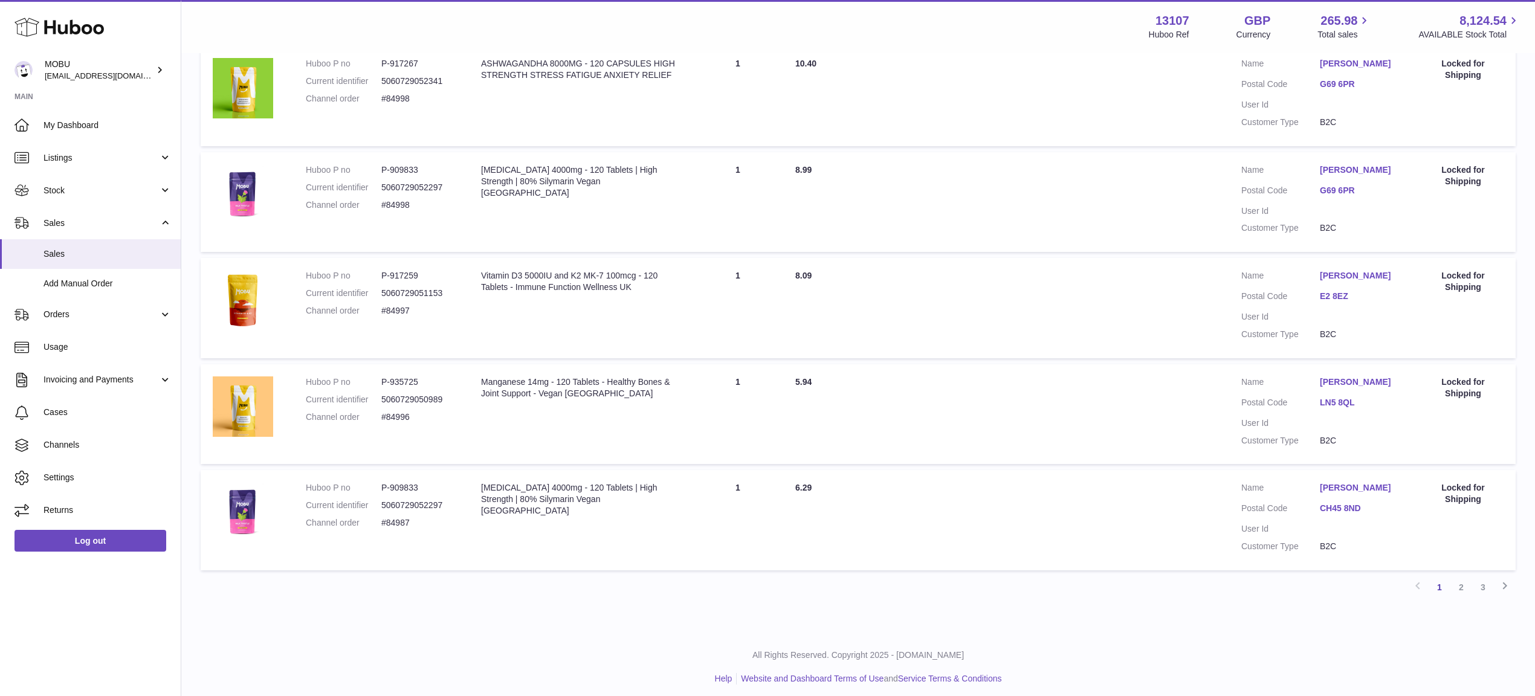
scroll to position [790, 0]
click at [1484, 580] on link "3" at bounding box center [1483, 585] width 22 height 22
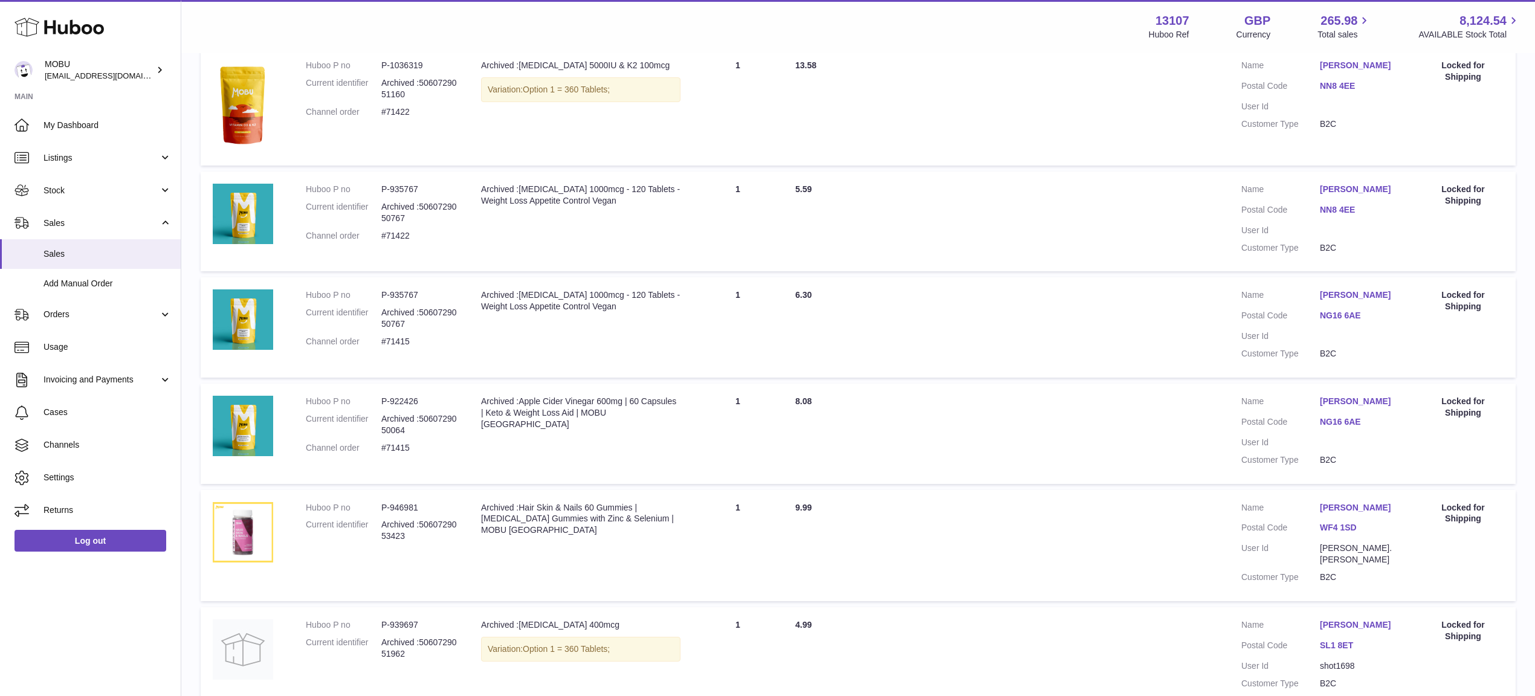
scroll to position [713, 0]
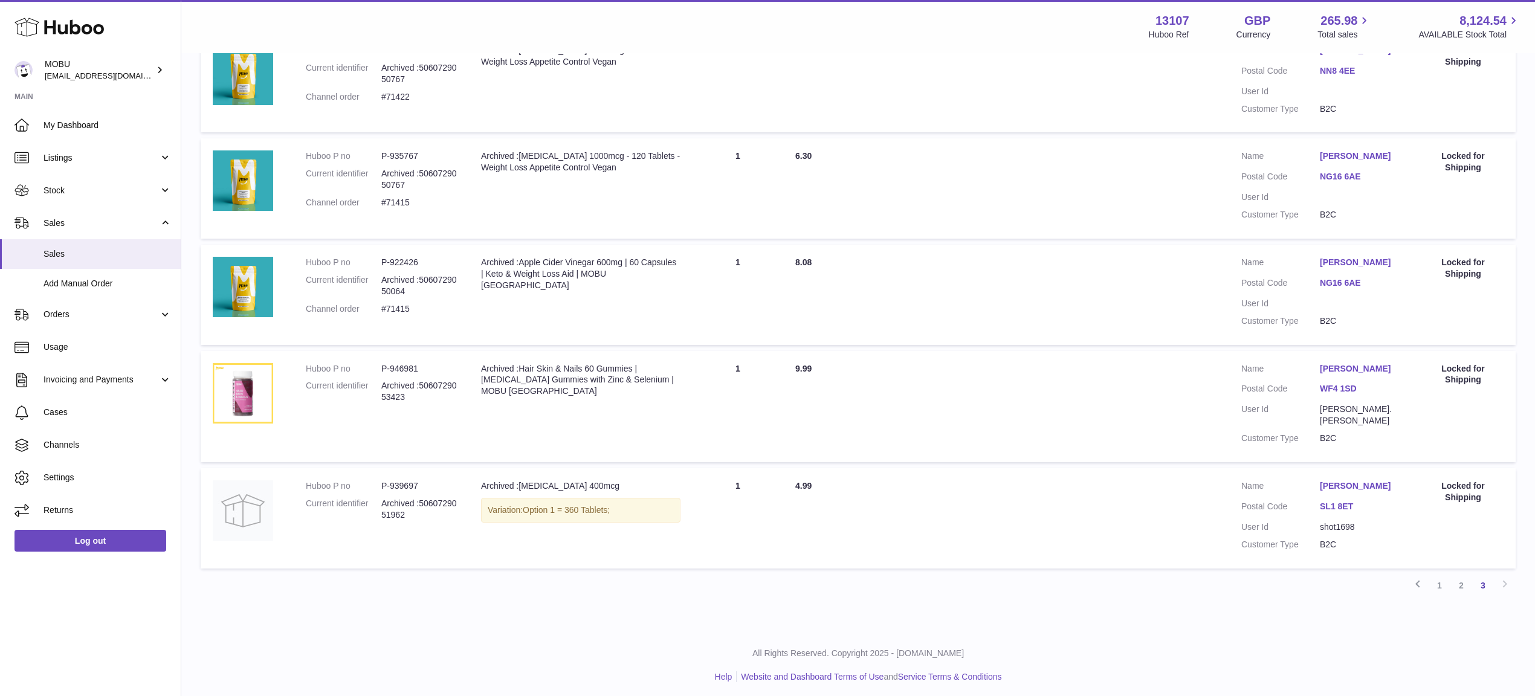
click at [579, 521] on td "Description Archived :Folic Acid 400mcg Variation: Option 1 = 360 Tablets;" at bounding box center [581, 518] width 224 height 100
click at [574, 445] on td "Description Archived :Hair Skin & Nails 60 Gummies | Biotin Gummies with Zinc &…" at bounding box center [581, 406] width 224 height 111
click at [590, 432] on td "Description Archived :Hair Skin & Nails 60 Gummies | Biotin Gummies with Zinc &…" at bounding box center [581, 406] width 224 height 111
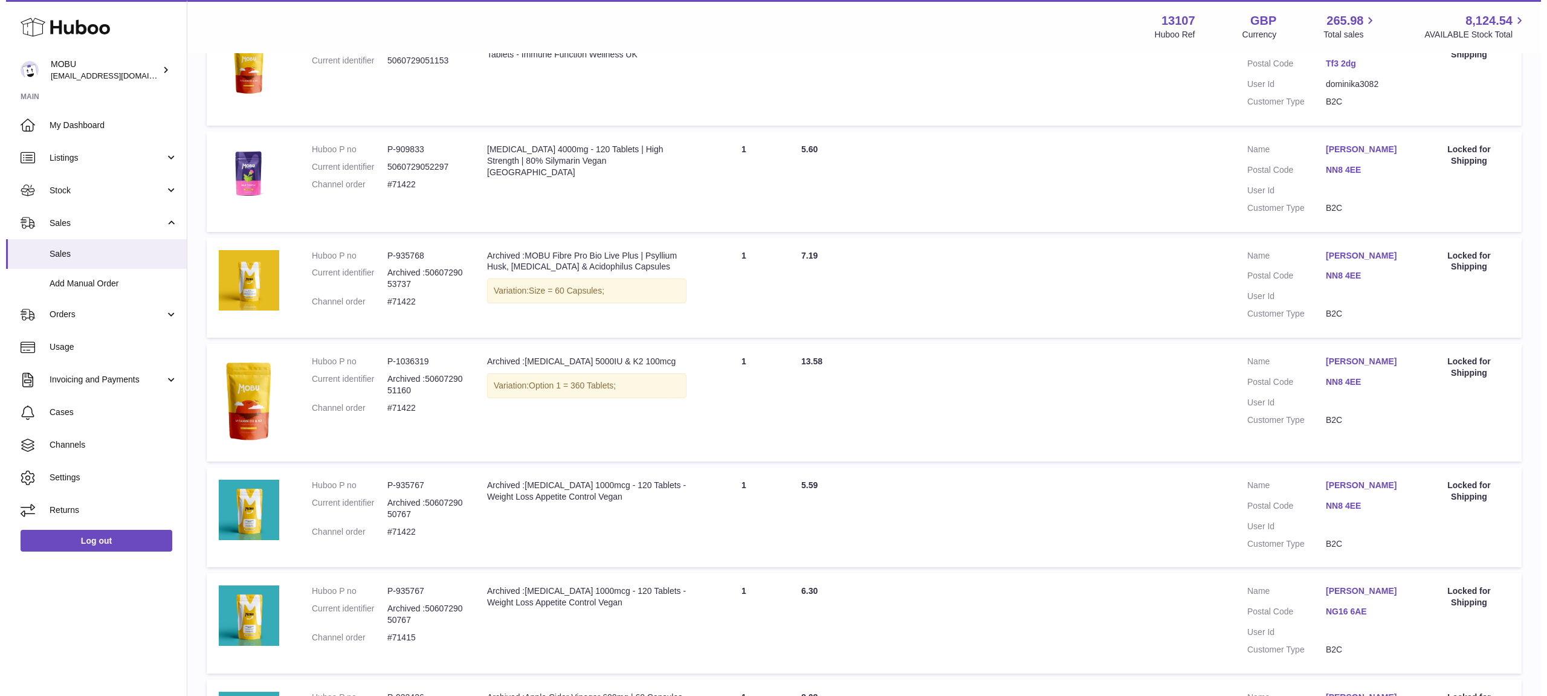
scroll to position [0, 0]
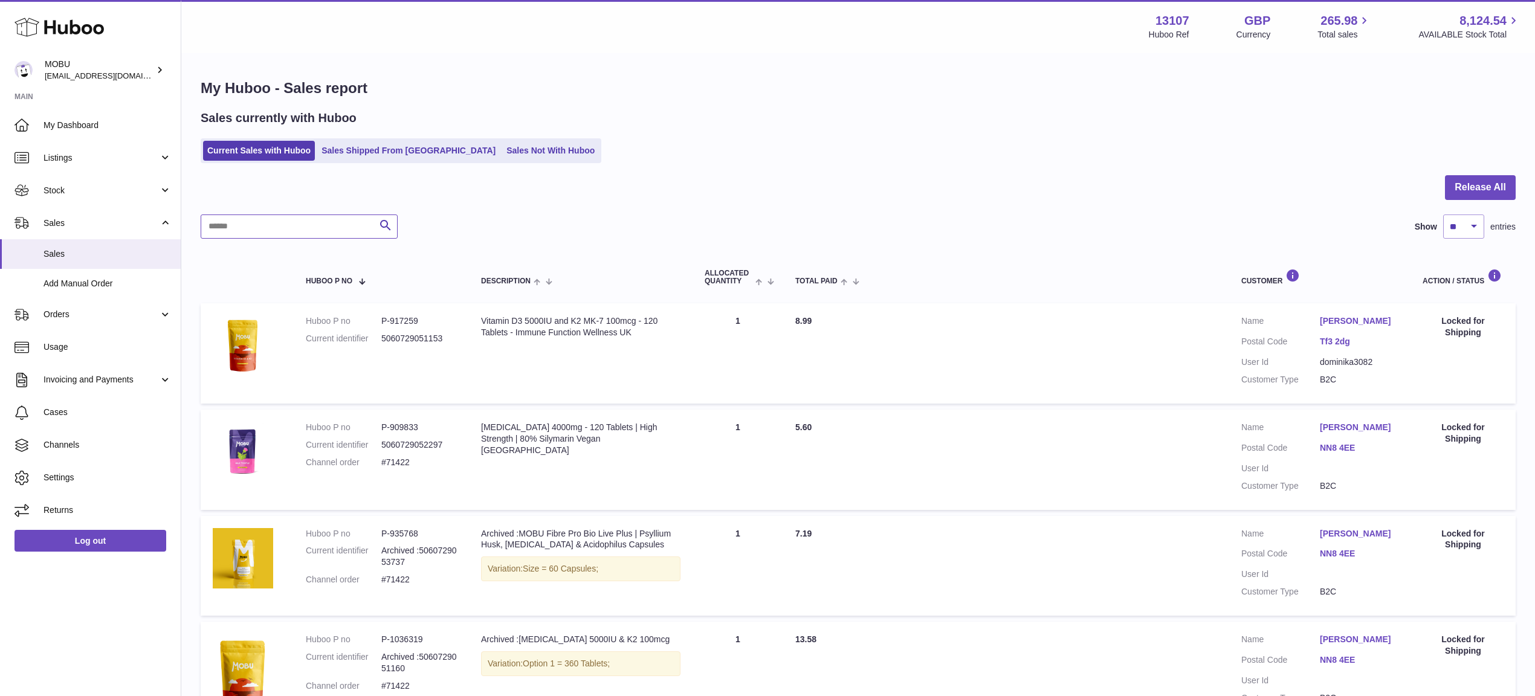
click at [341, 219] on input "text" at bounding box center [299, 226] width 197 height 24
paste input "**********"
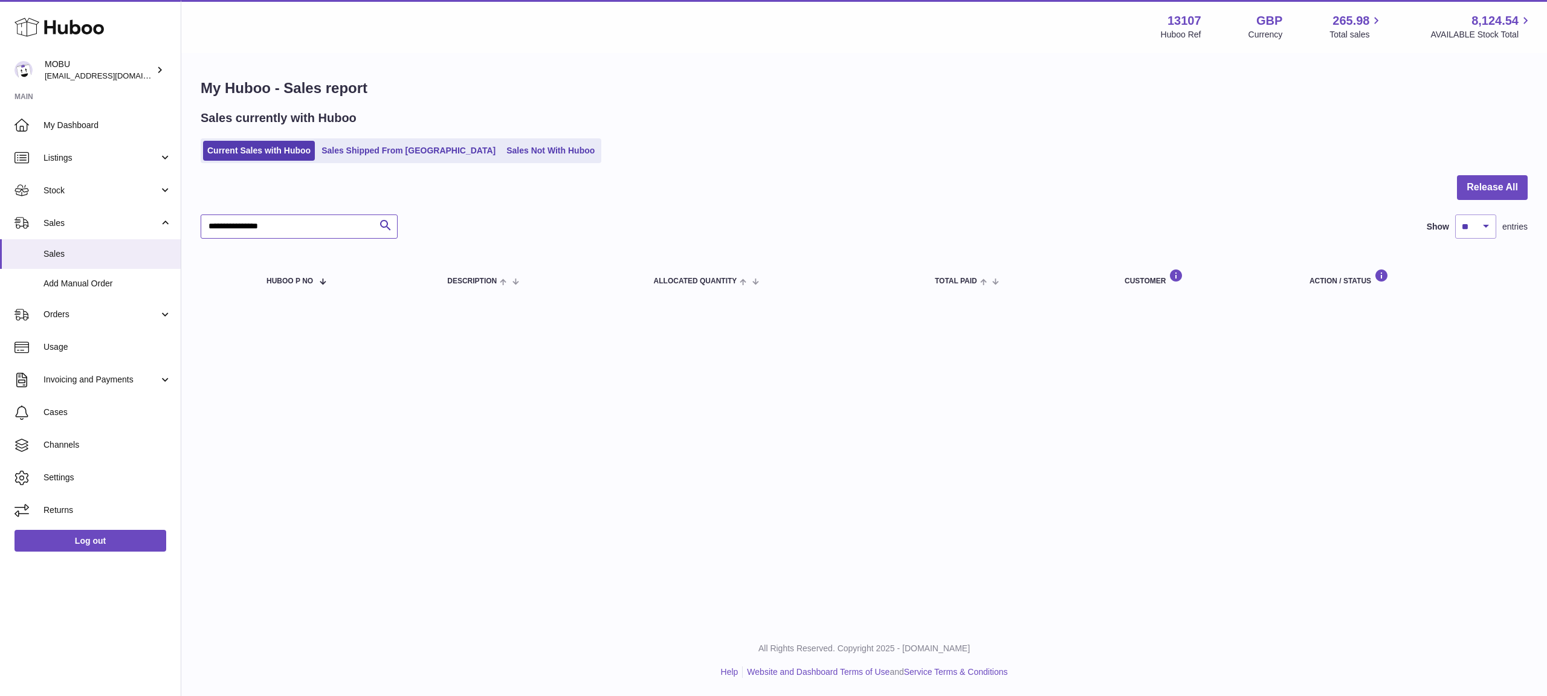
type input "**********"
click at [634, 206] on div at bounding box center [864, 194] width 1327 height 39
click at [398, 163] on div "**********" at bounding box center [863, 190] width 1365 height 273
click at [388, 146] on link "Sales Shipped From [GEOGRAPHIC_DATA]" at bounding box center [408, 151] width 182 height 20
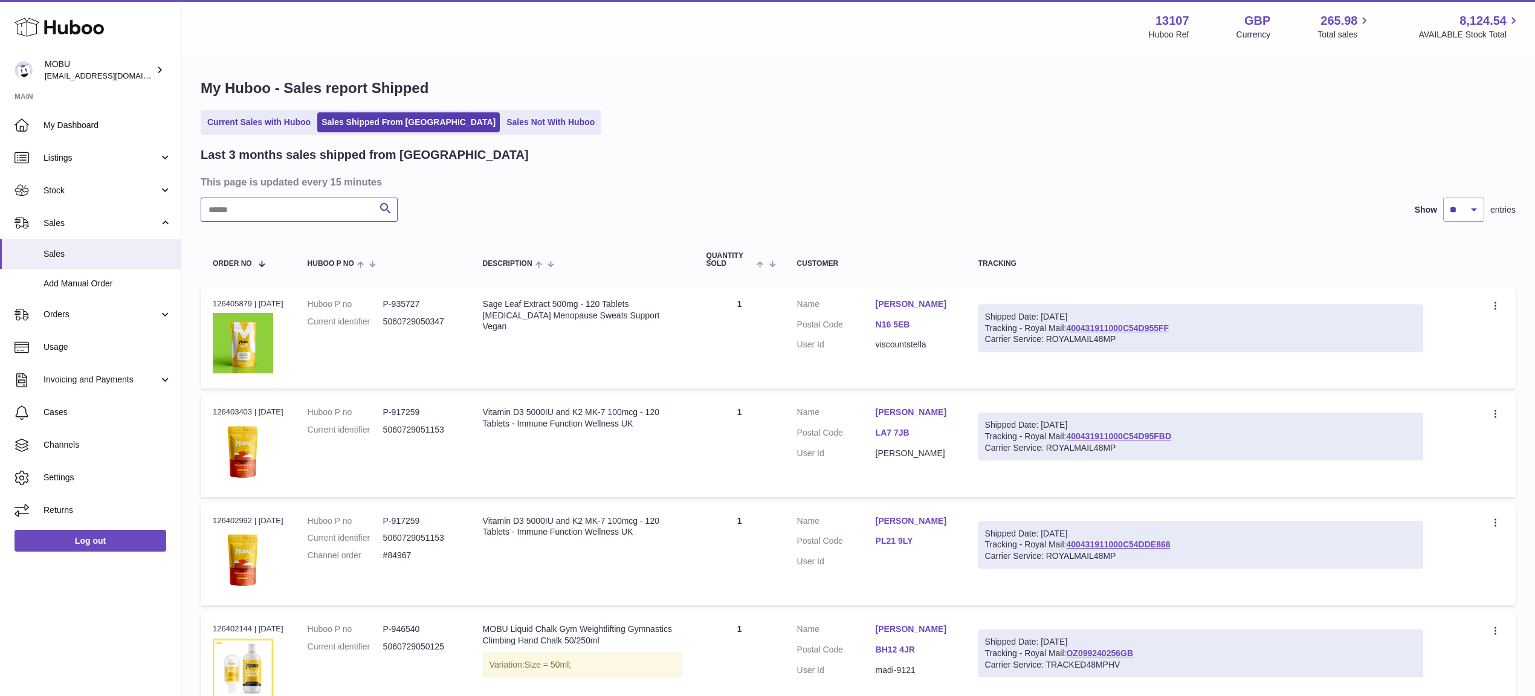
click at [320, 204] on input "text" at bounding box center [299, 210] width 197 height 24
paste input "**********"
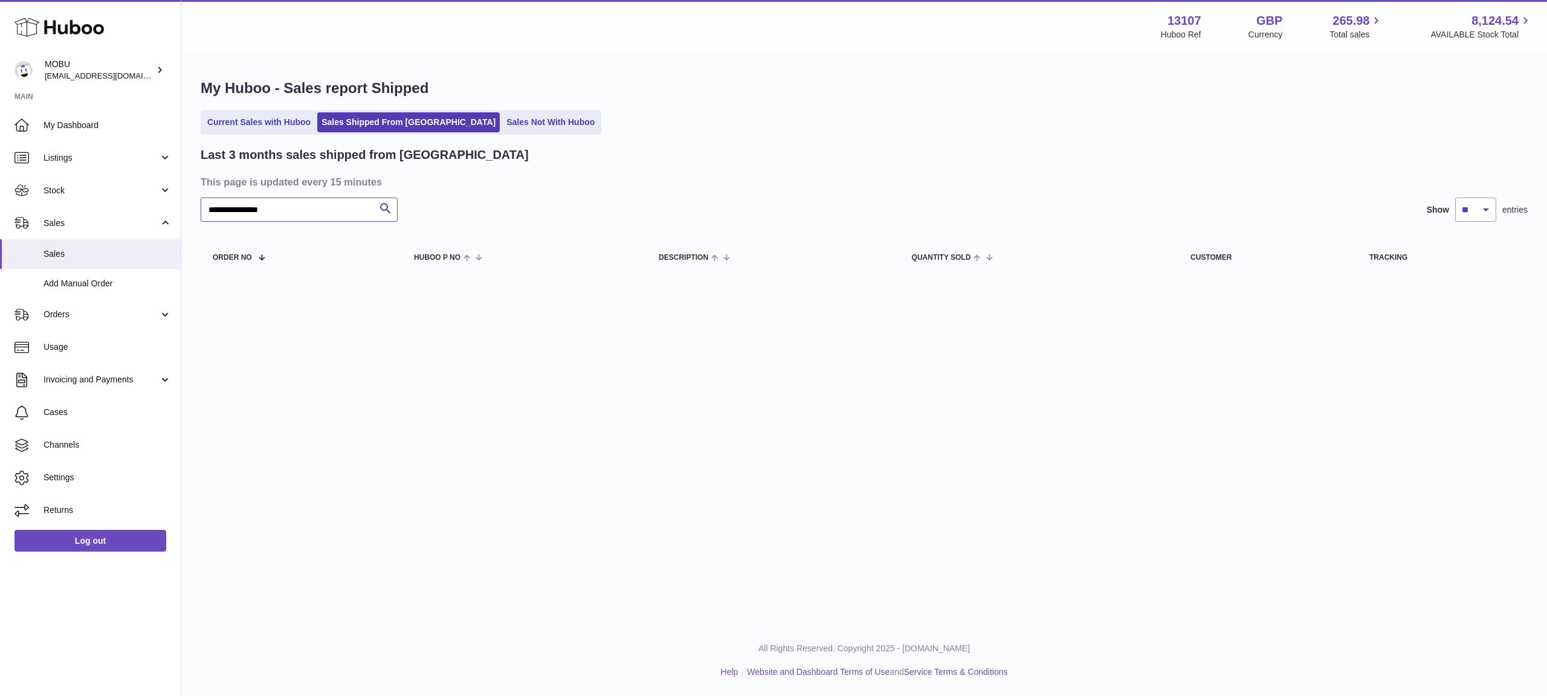
type input "**********"
